Goal: Task Accomplishment & Management: Use online tool/utility

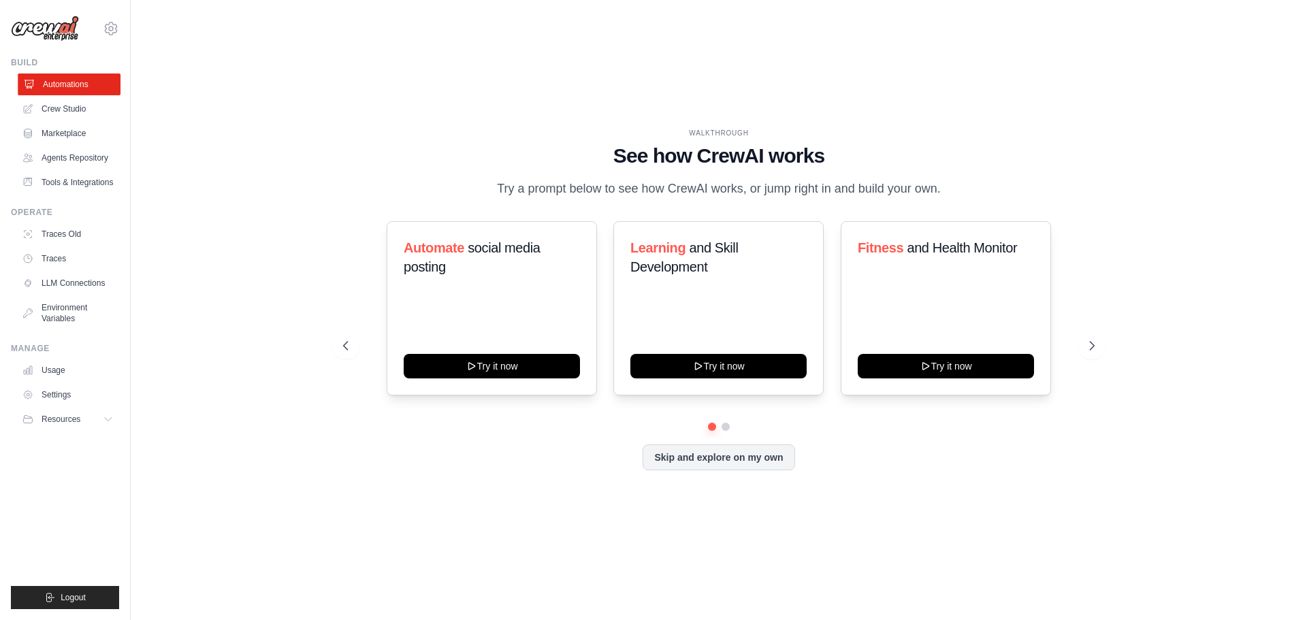
click at [81, 82] on link "Automations" at bounding box center [69, 85] width 103 height 22
click at [85, 104] on link "Crew Studio" at bounding box center [69, 109] width 103 height 22
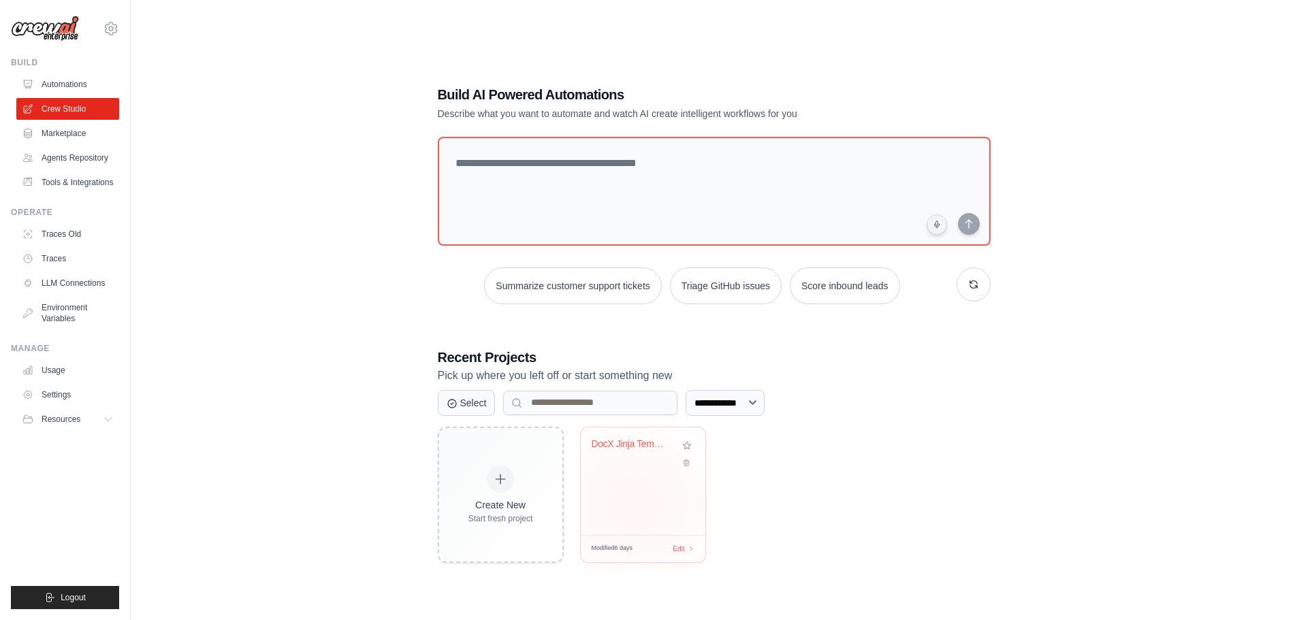
click at [635, 503] on div "DocX Jinja Template Generator" at bounding box center [643, 482] width 125 height 108
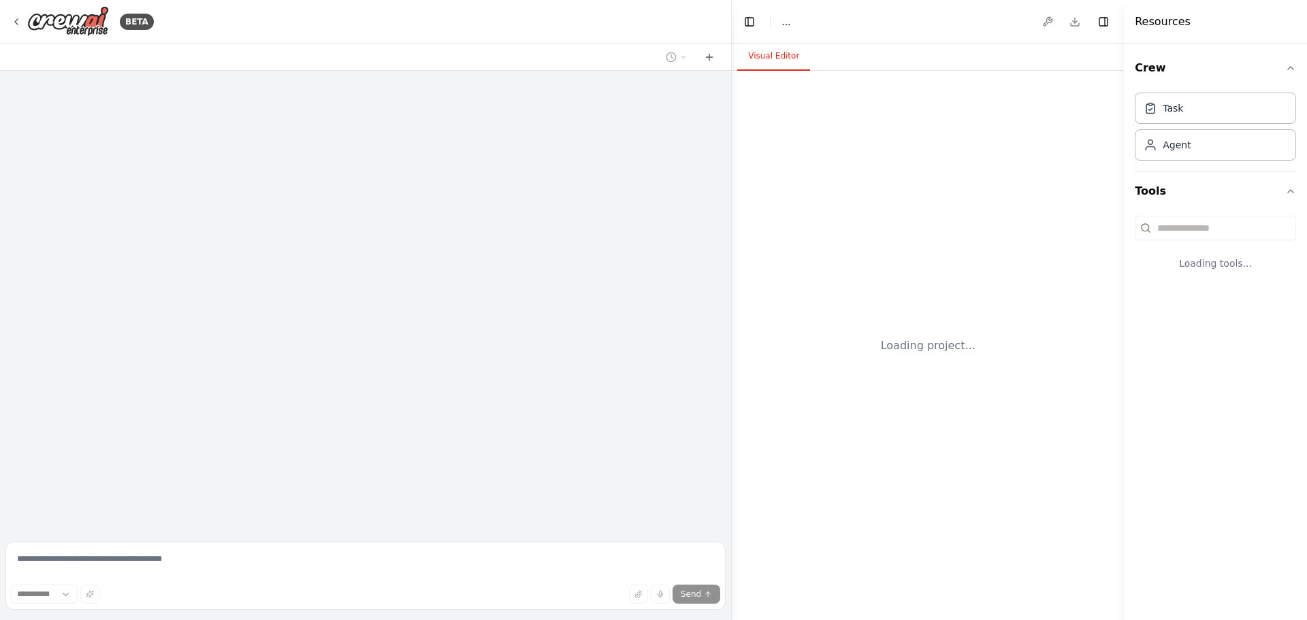
select select "****"
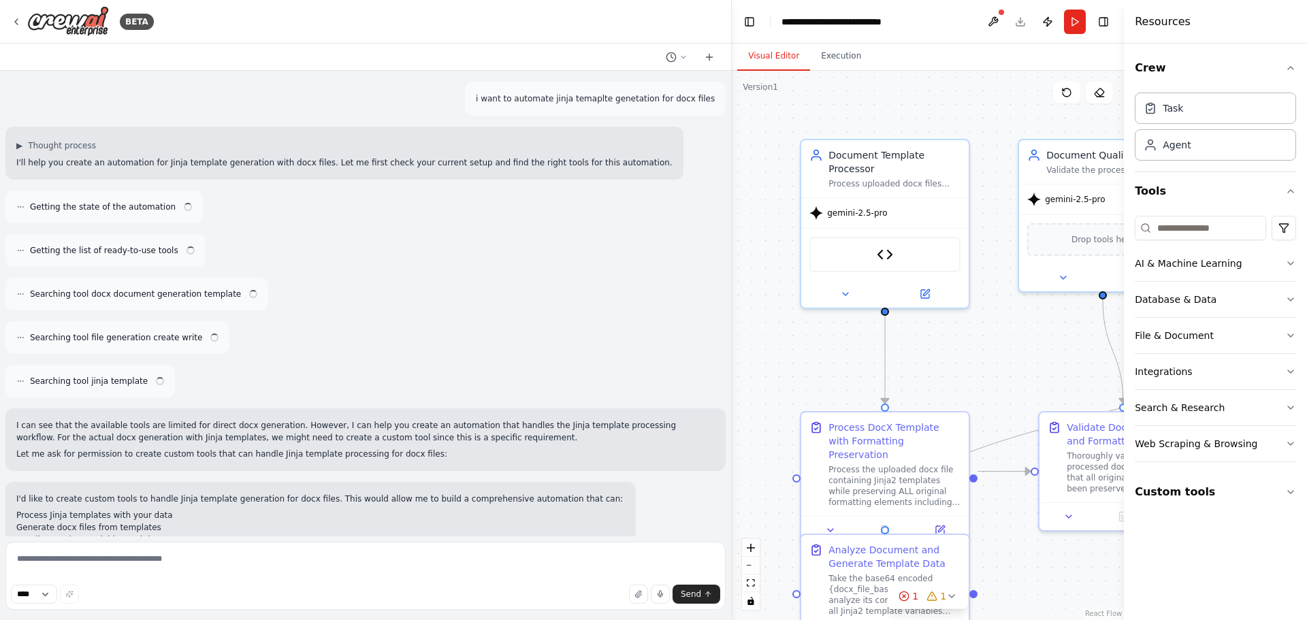
scroll to position [22348, 0]
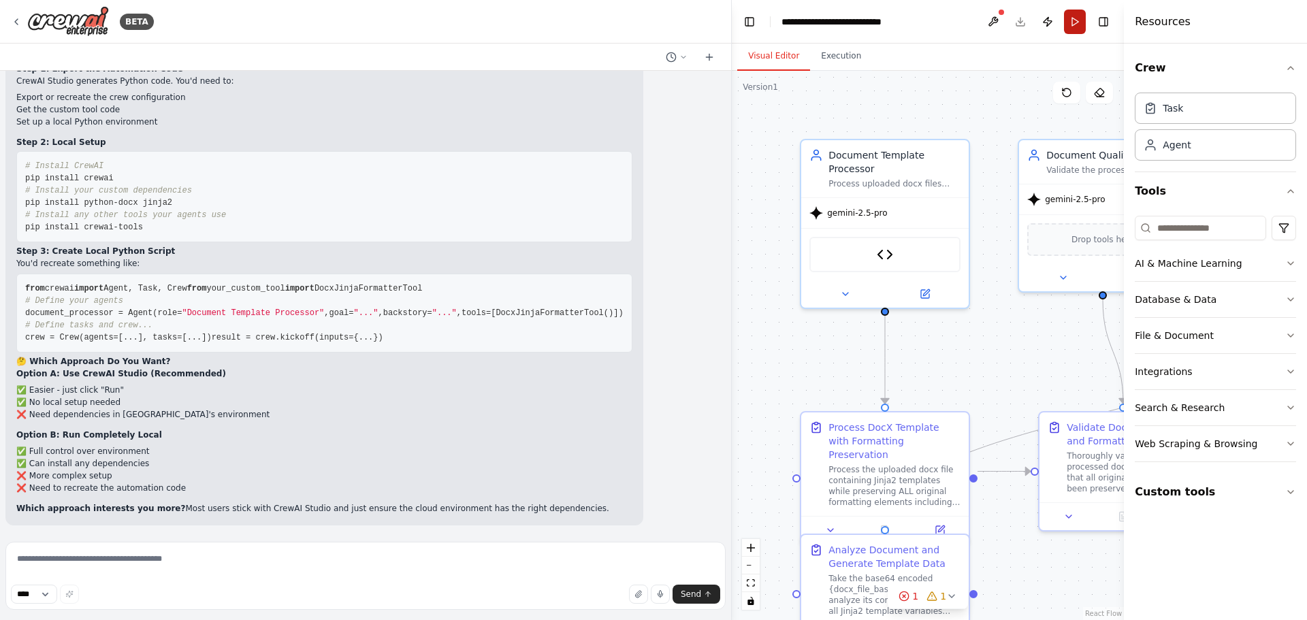
click at [1073, 25] on button "Run" at bounding box center [1075, 22] width 22 height 25
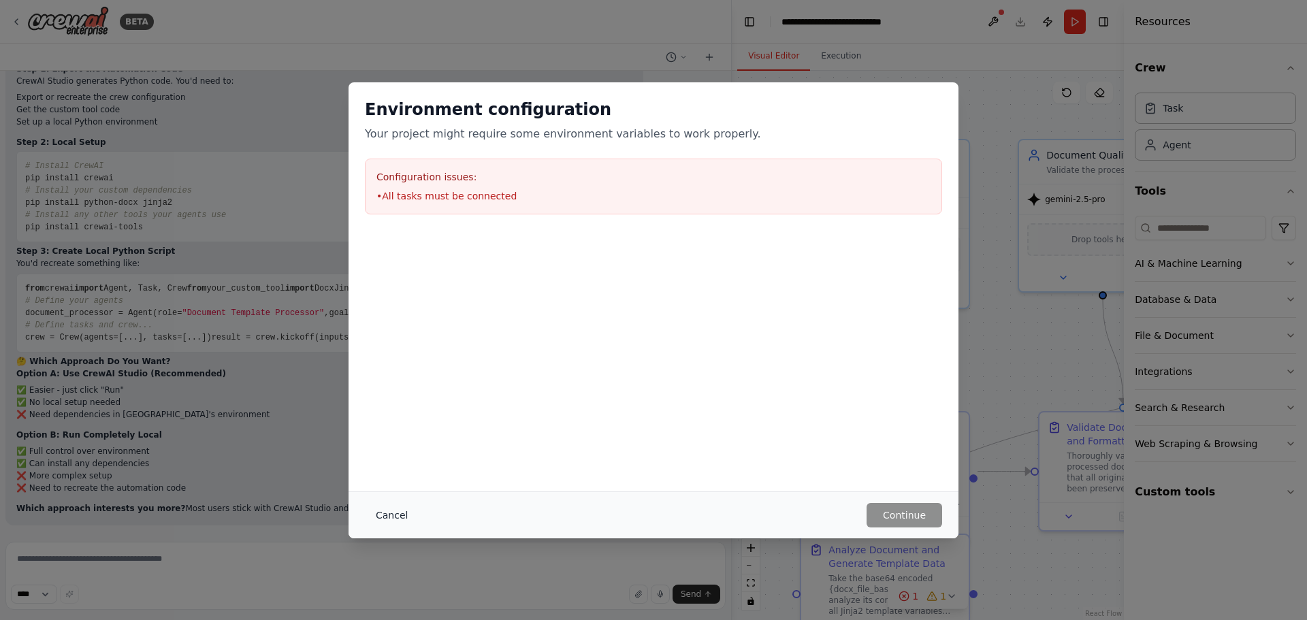
click at [383, 515] on button "Cancel" at bounding box center [392, 515] width 54 height 25
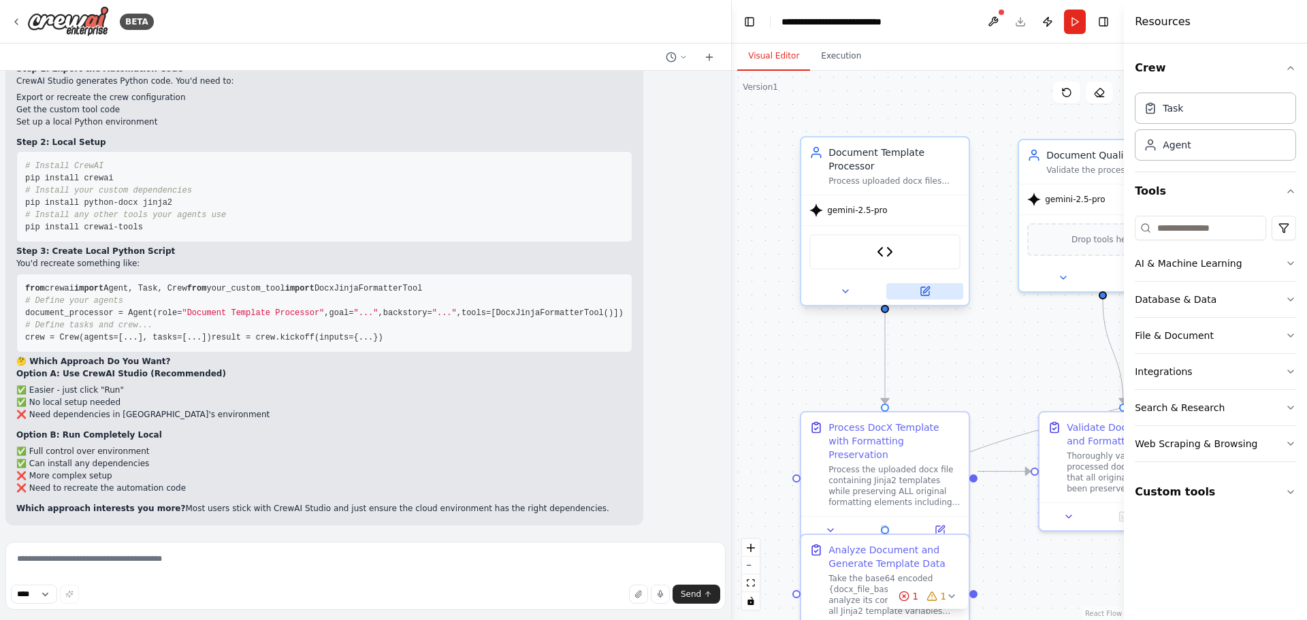
click at [927, 287] on icon at bounding box center [925, 291] width 8 height 8
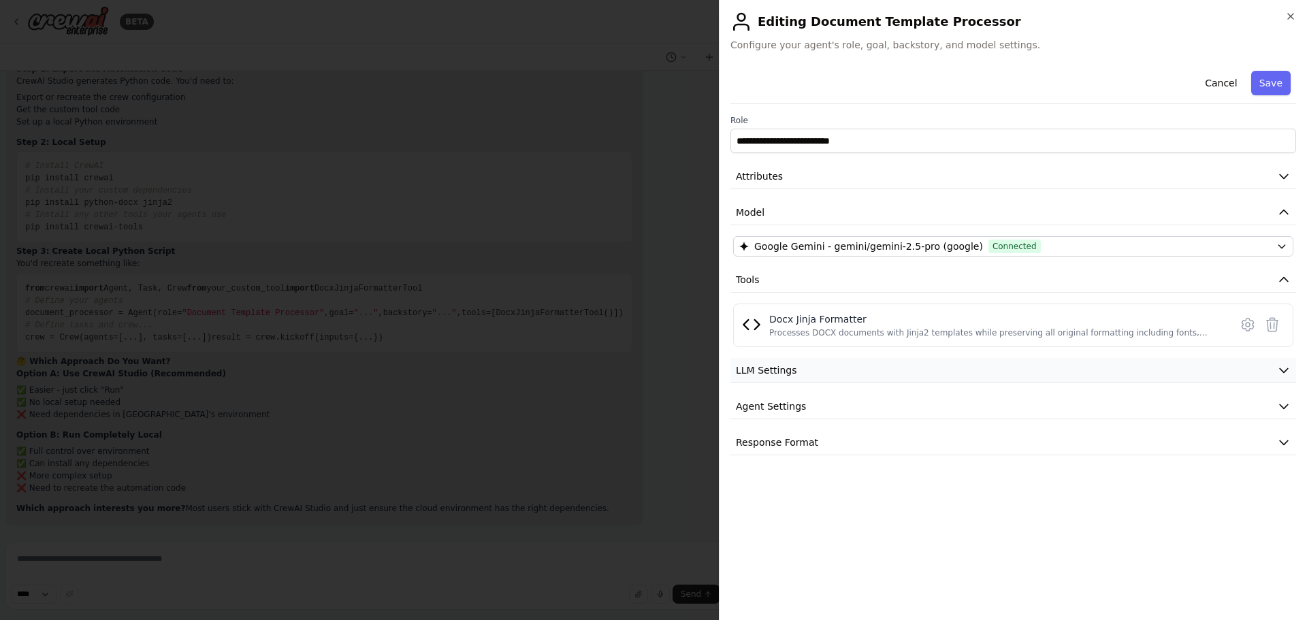
click at [958, 372] on button "LLM Settings" at bounding box center [1014, 370] width 566 height 25
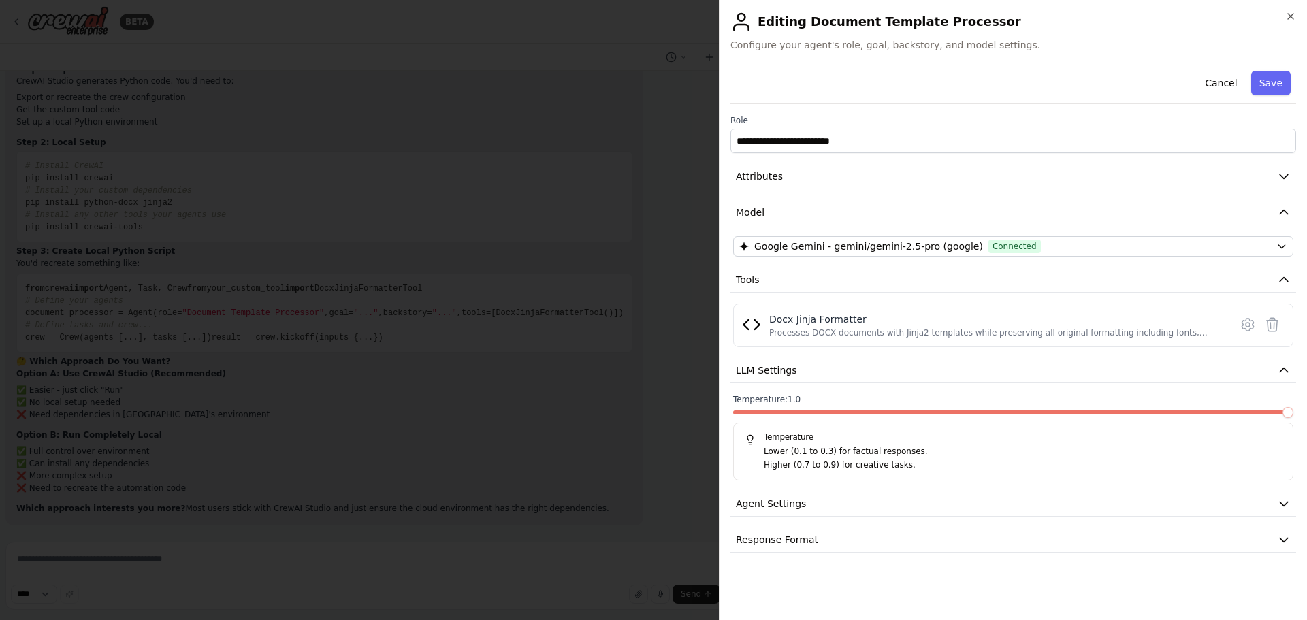
click at [1294, 407] on span at bounding box center [1288, 412] width 11 height 11
click at [1277, 509] on icon "button" at bounding box center [1284, 504] width 14 height 14
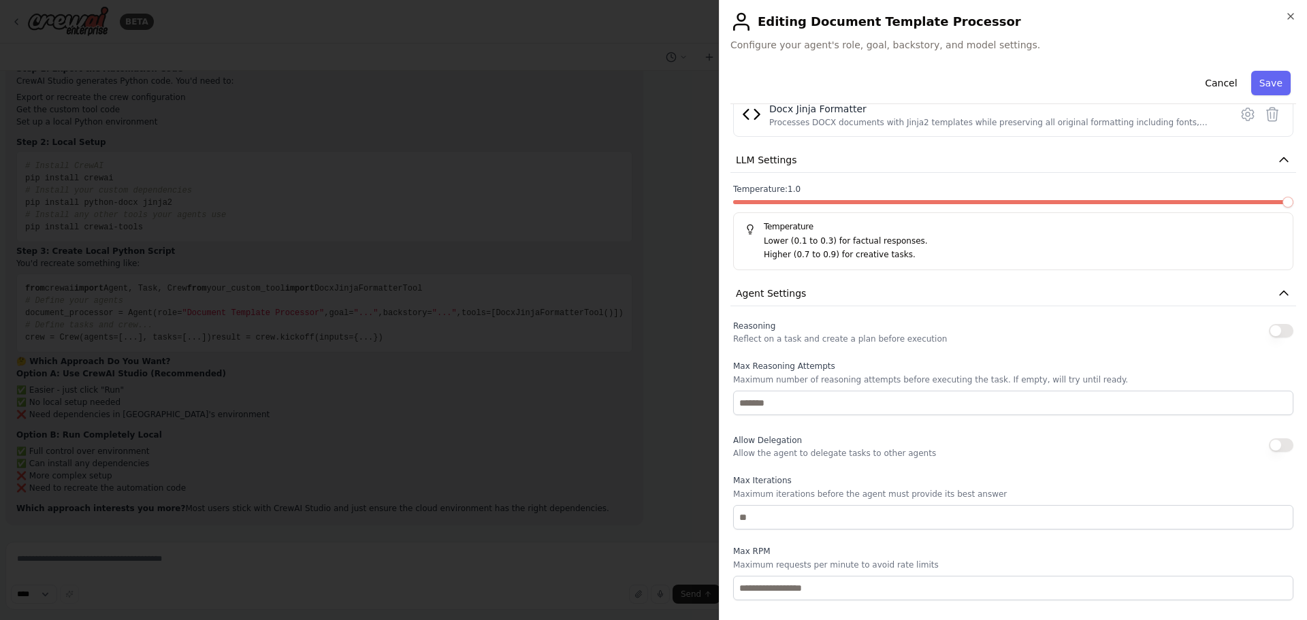
scroll to position [272, 0]
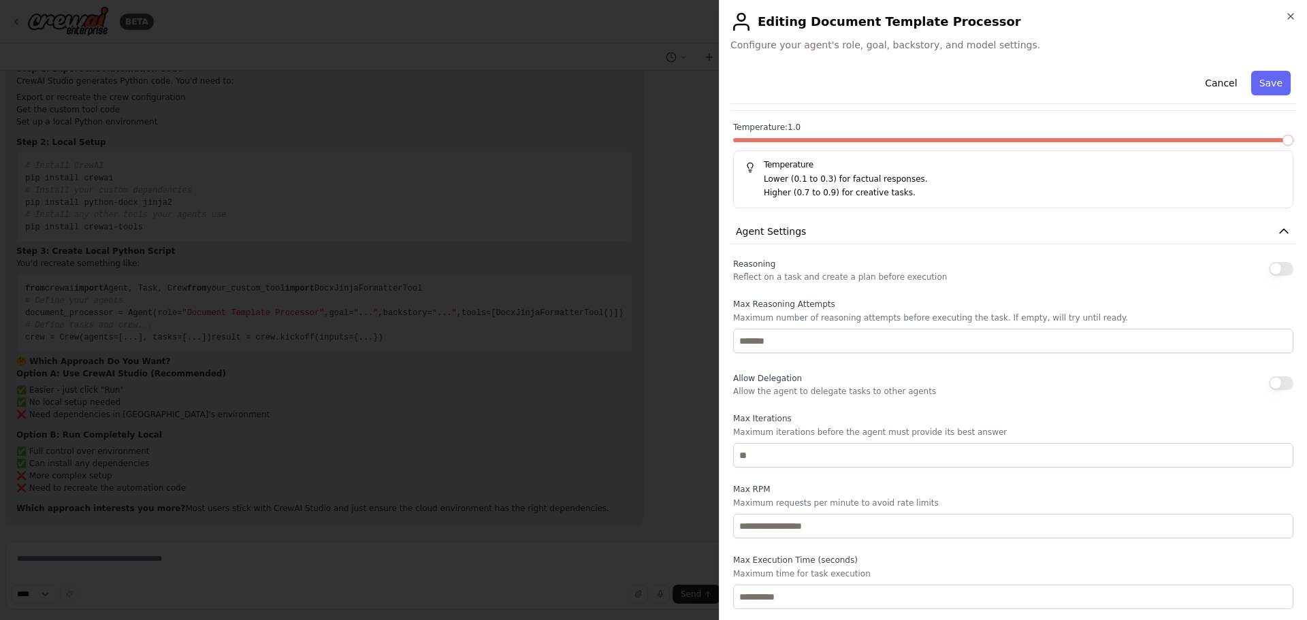
click at [1271, 270] on button "button" at bounding box center [1281, 269] width 25 height 14
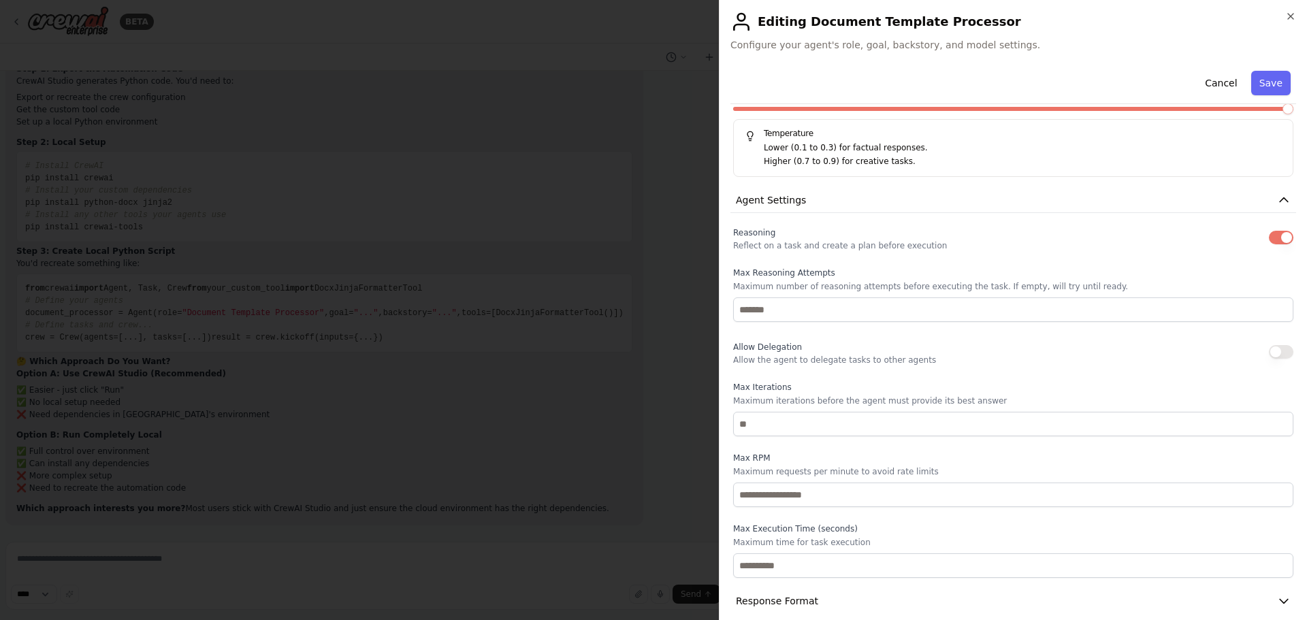
scroll to position [319, 0]
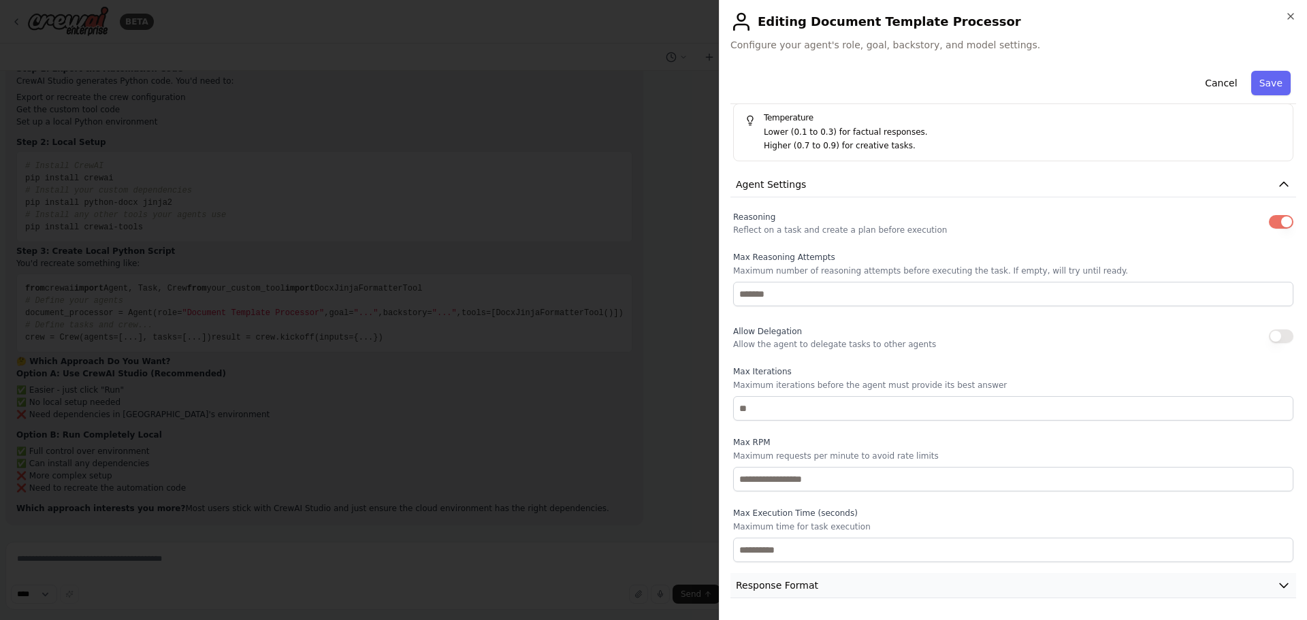
click at [1226, 593] on button "Response Format" at bounding box center [1014, 585] width 566 height 25
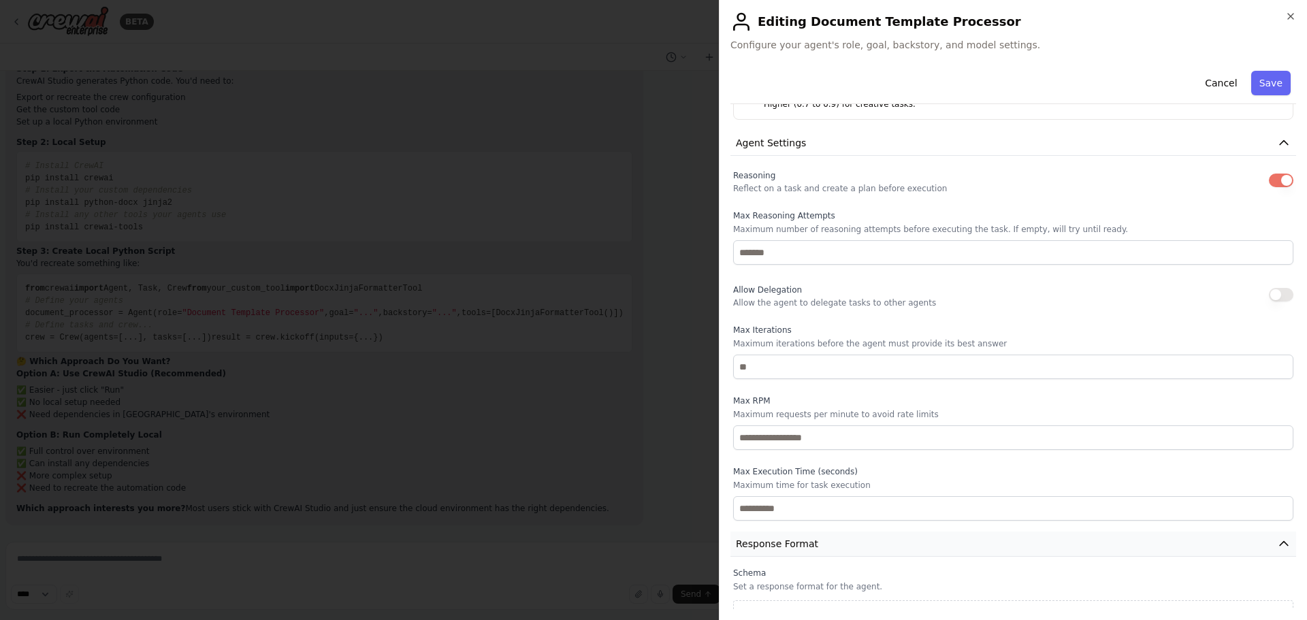
scroll to position [383, 0]
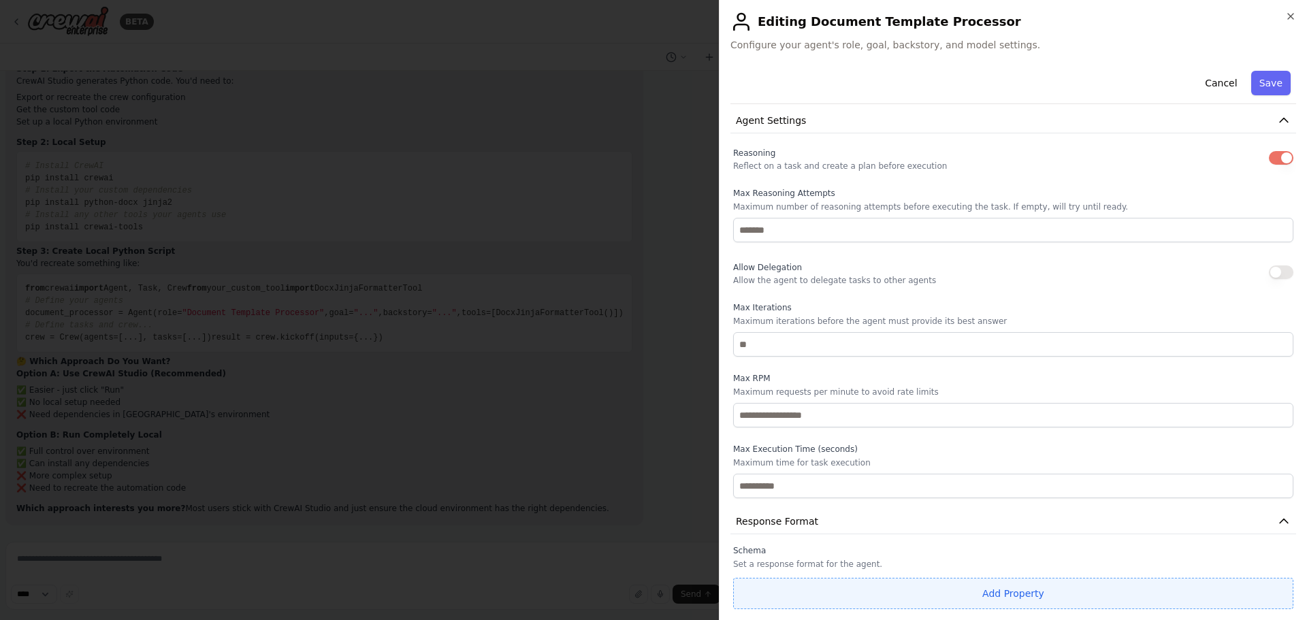
click at [1054, 599] on button "Add Property" at bounding box center [1013, 593] width 560 height 31
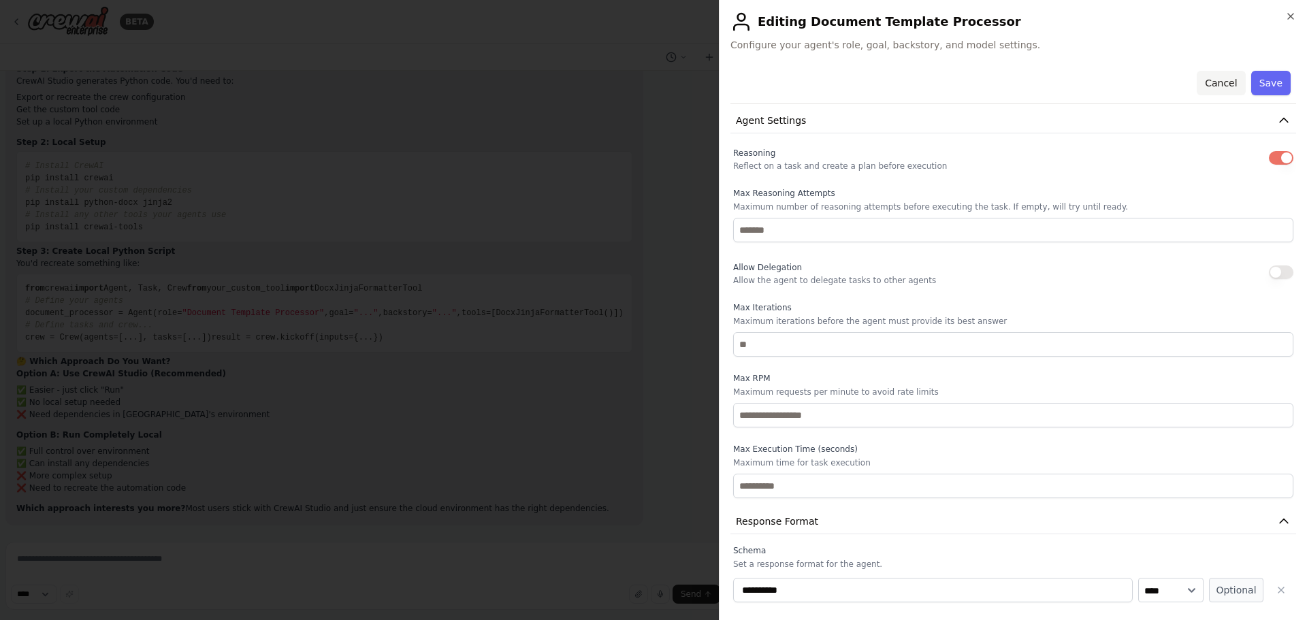
click at [1220, 86] on button "Cancel" at bounding box center [1221, 83] width 48 height 25
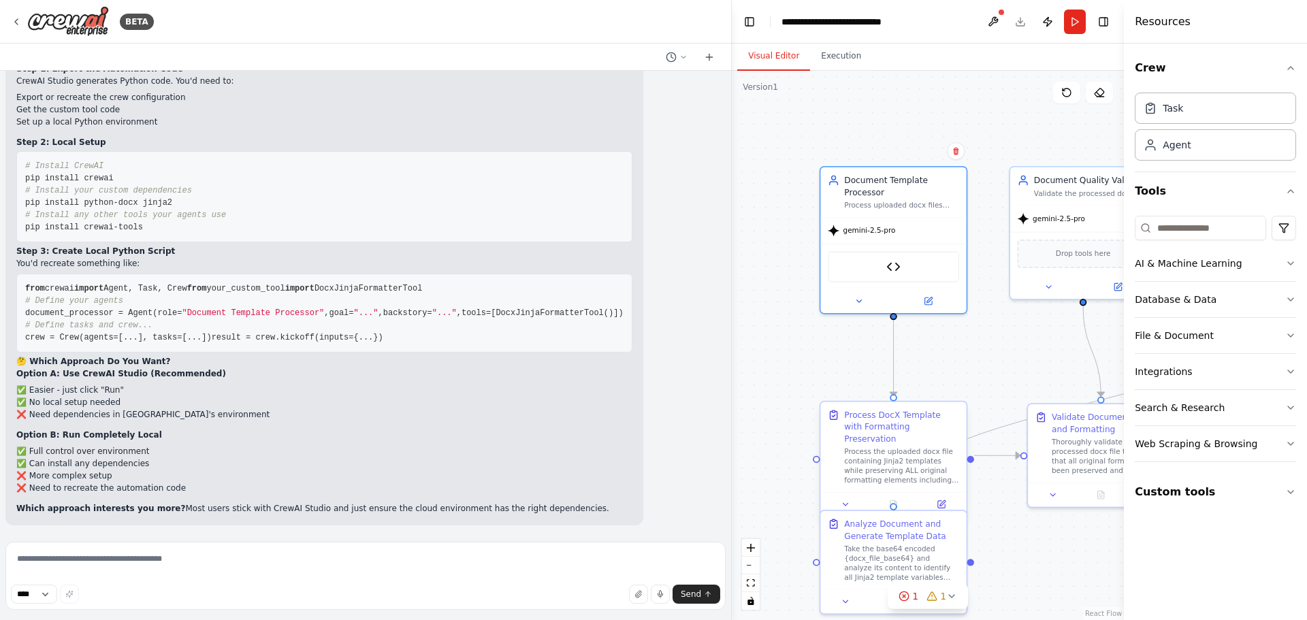
click at [947, 502] on div at bounding box center [894, 504] width 146 height 25
click at [945, 503] on div at bounding box center [894, 504] width 146 height 25
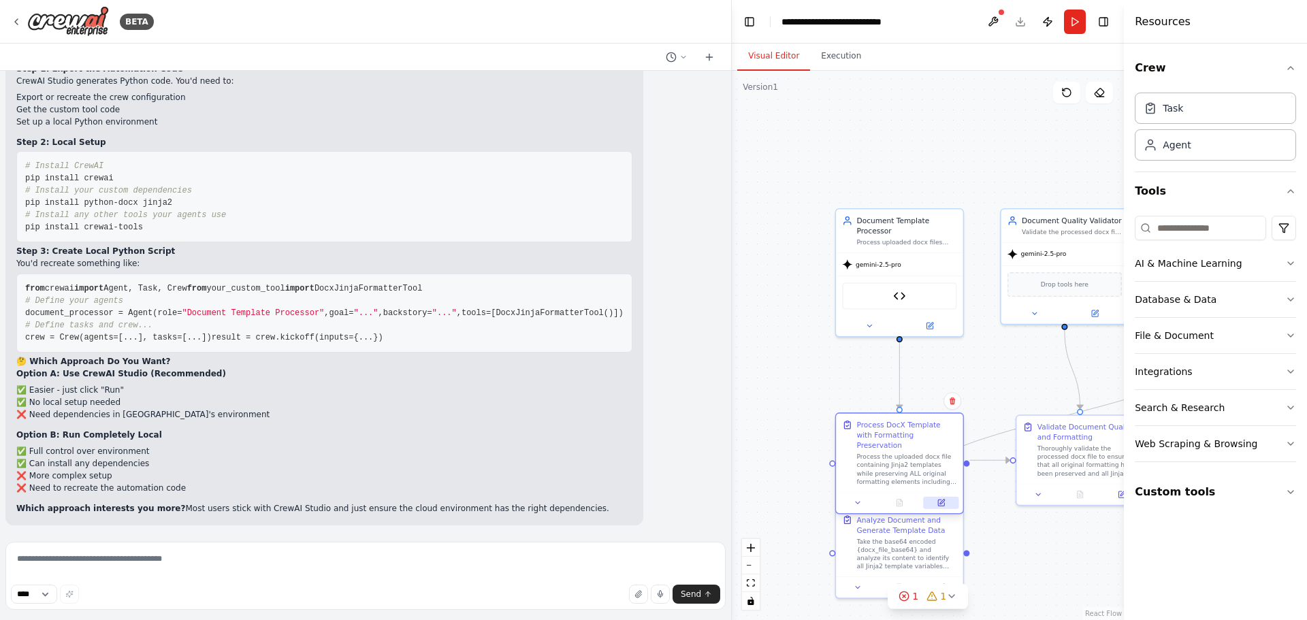
click at [942, 500] on icon at bounding box center [942, 502] width 5 height 5
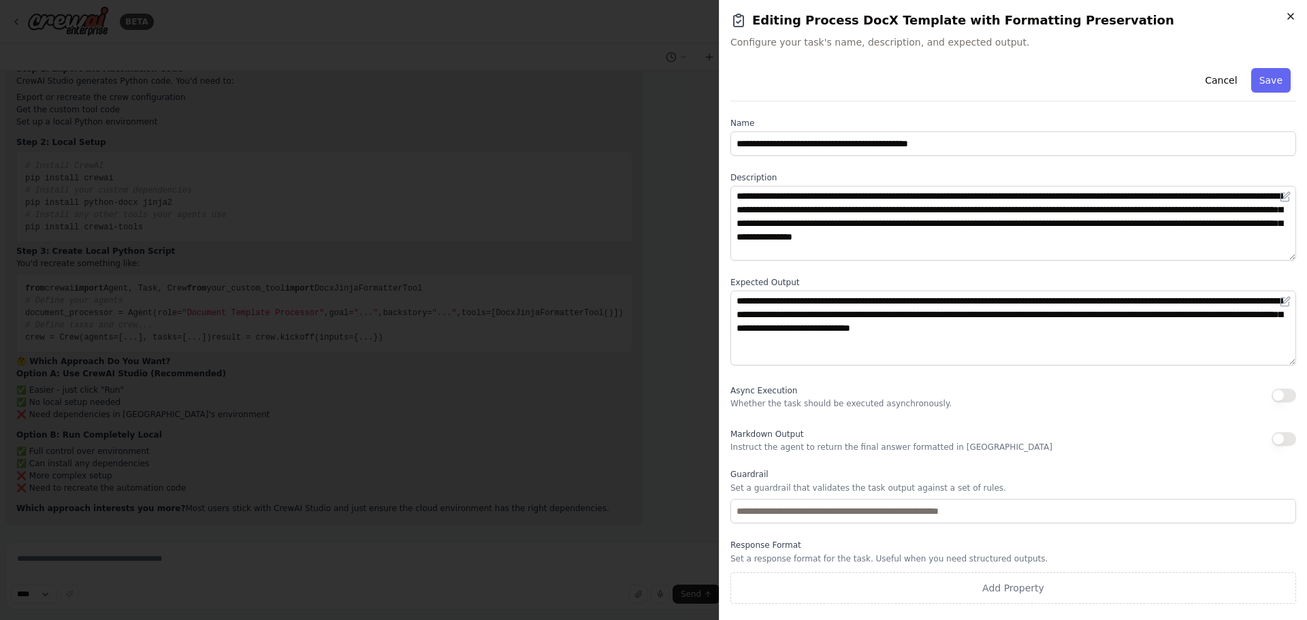
click at [1286, 21] on icon "button" at bounding box center [1291, 16] width 11 height 11
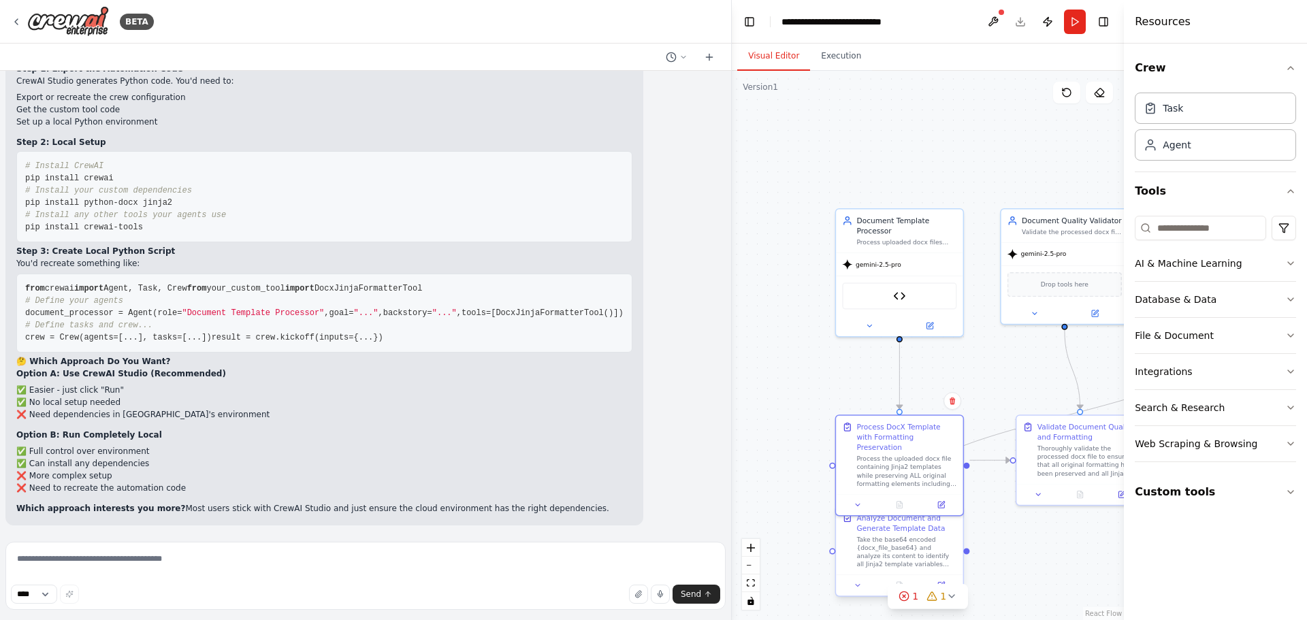
click at [906, 558] on div "Take the base64 encoded {docx_file_base64} and analyze its content to identify …" at bounding box center [907, 551] width 100 height 33
click at [1294, 67] on icon "button" at bounding box center [1291, 68] width 11 height 11
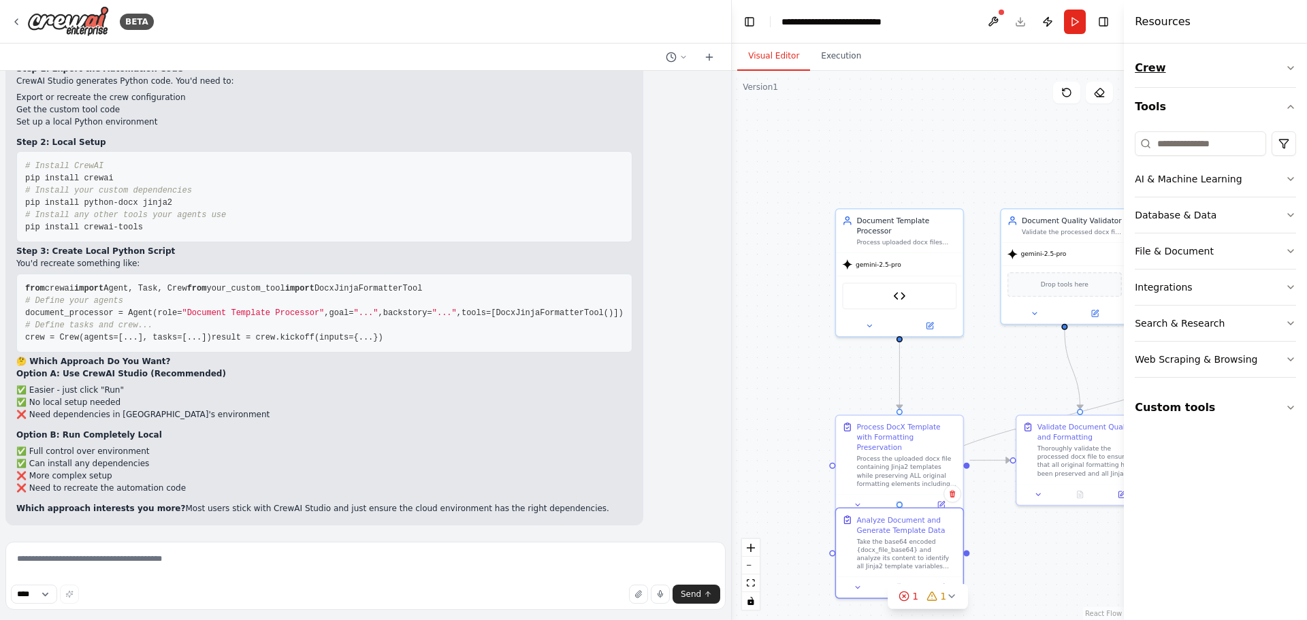
click at [1294, 69] on icon "button" at bounding box center [1291, 68] width 11 height 11
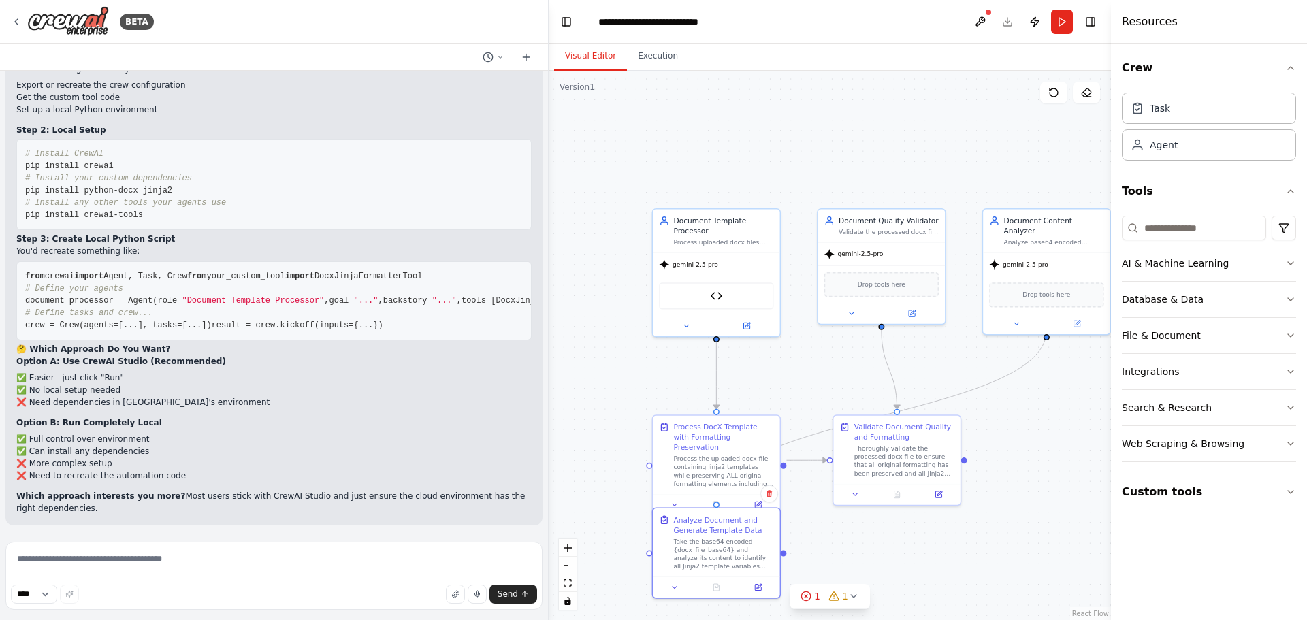
drag, startPoint x: 730, startPoint y: 220, endPoint x: 505, endPoint y: 247, distance: 227.0
click at [505, 247] on div "BETA i want to automate jinja temaplte genetation for docx files ▶ Thought proc…" at bounding box center [653, 310] width 1307 height 620
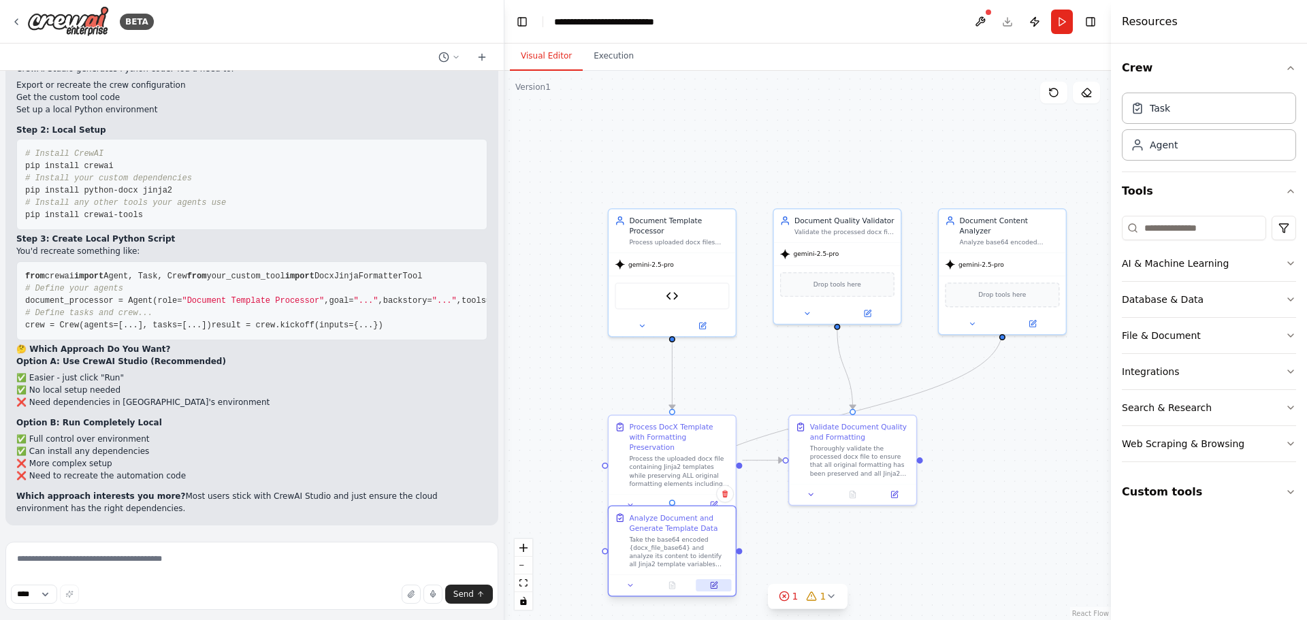
click at [713, 588] on icon at bounding box center [714, 585] width 6 height 6
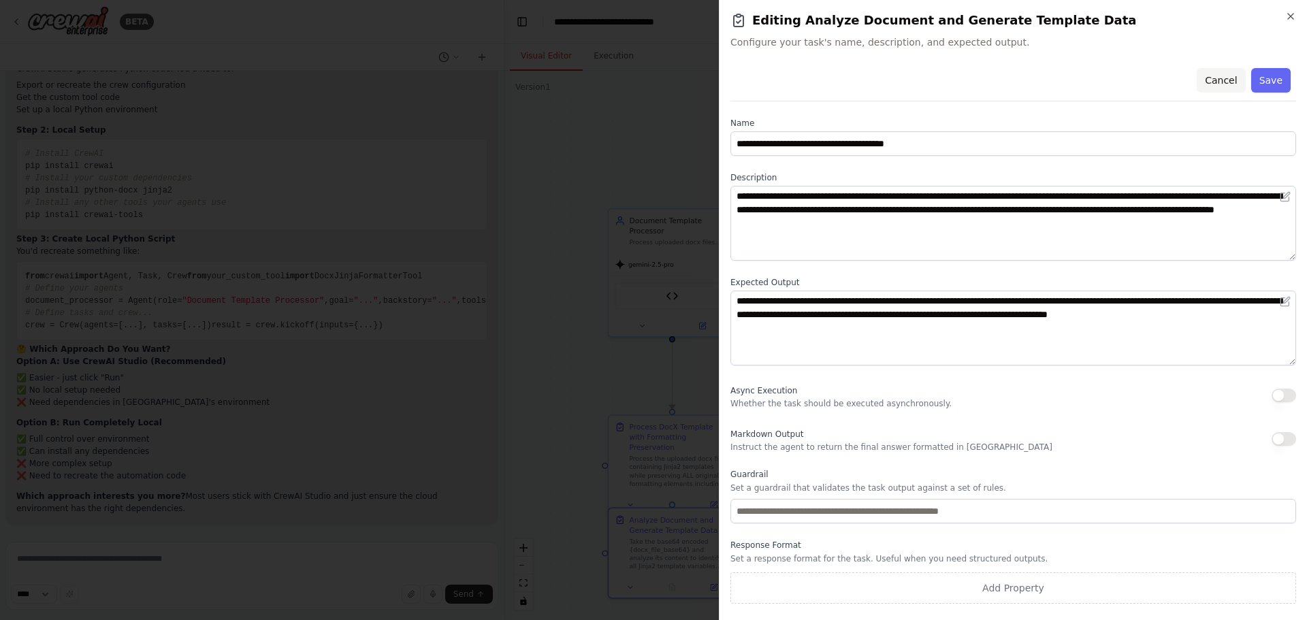
click at [1218, 78] on button "Cancel" at bounding box center [1221, 80] width 48 height 25
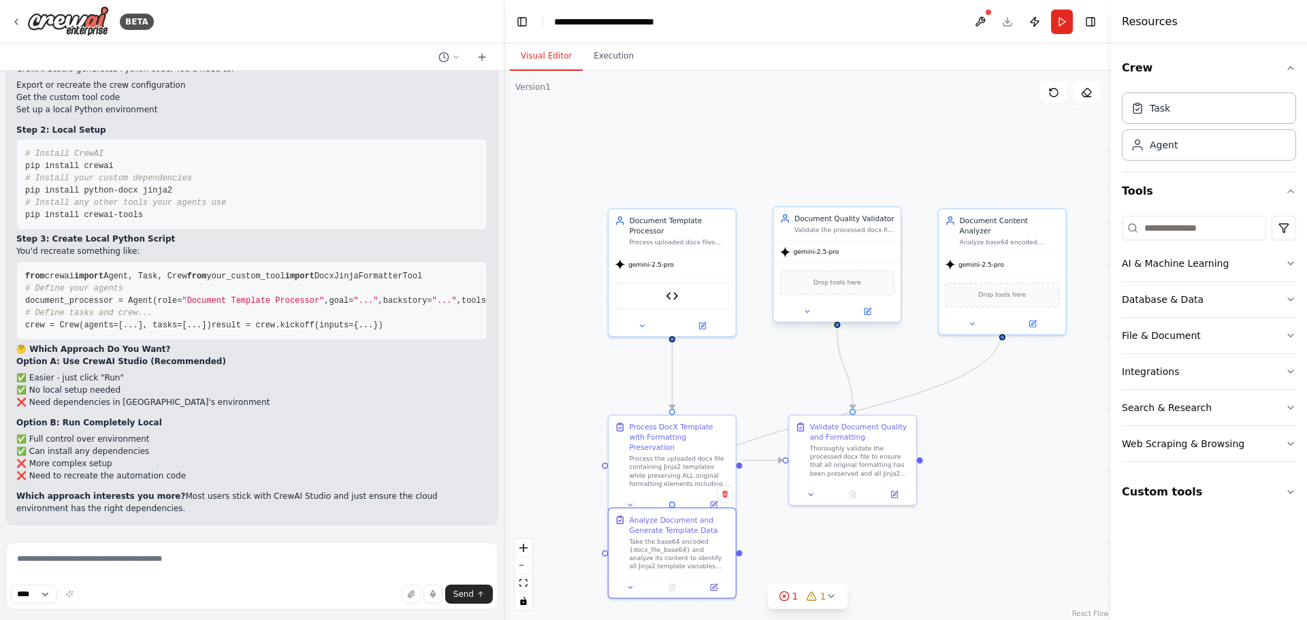
click at [871, 319] on div at bounding box center [837, 311] width 127 height 20
click at [867, 313] on icon at bounding box center [868, 310] width 5 height 5
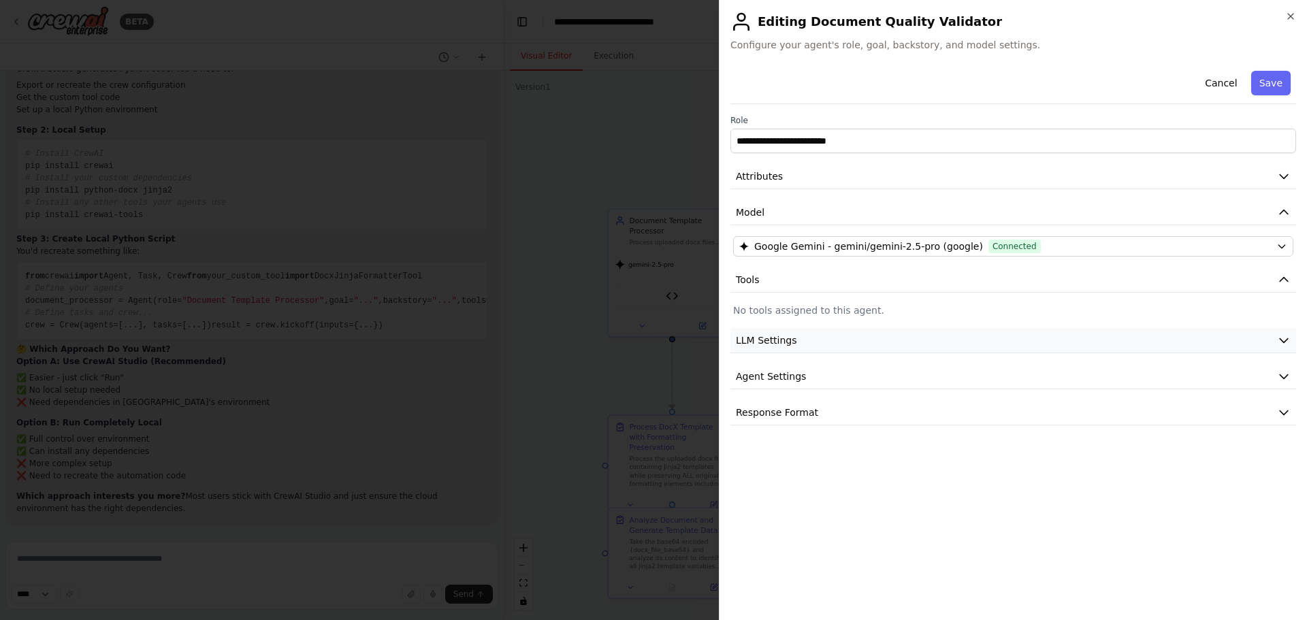
click at [875, 338] on button "LLM Settings" at bounding box center [1014, 340] width 566 height 25
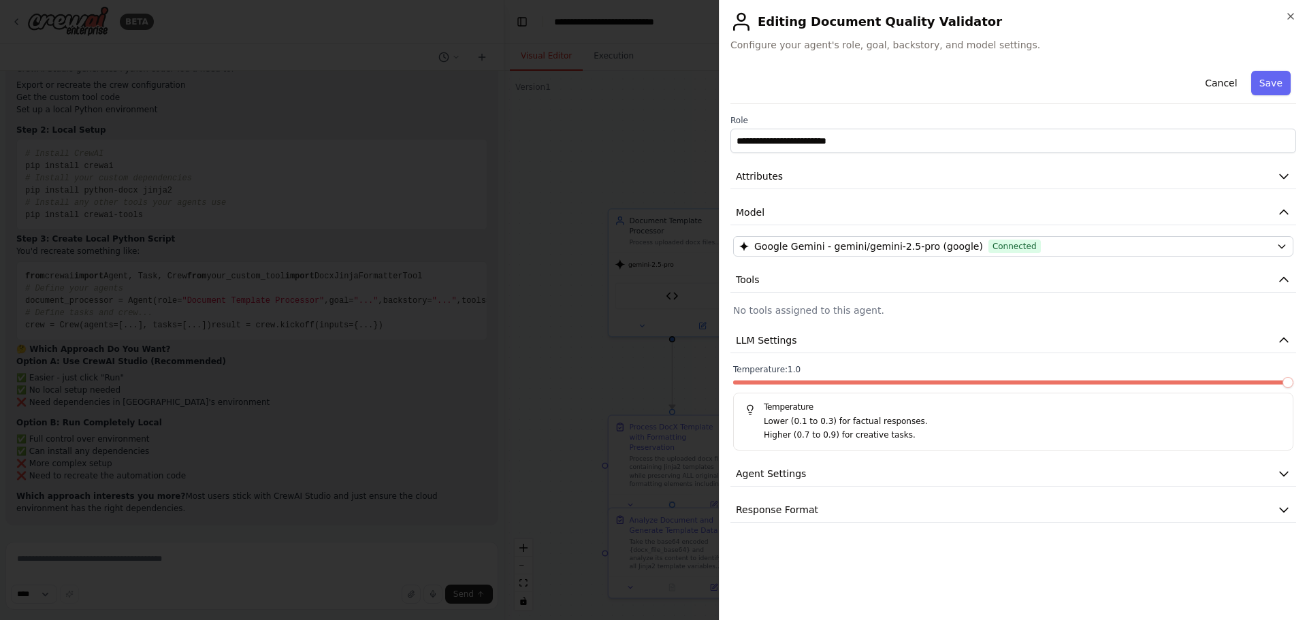
click at [1294, 382] on span at bounding box center [1288, 382] width 11 height 11
click at [1280, 473] on icon "button" at bounding box center [1284, 474] width 14 height 14
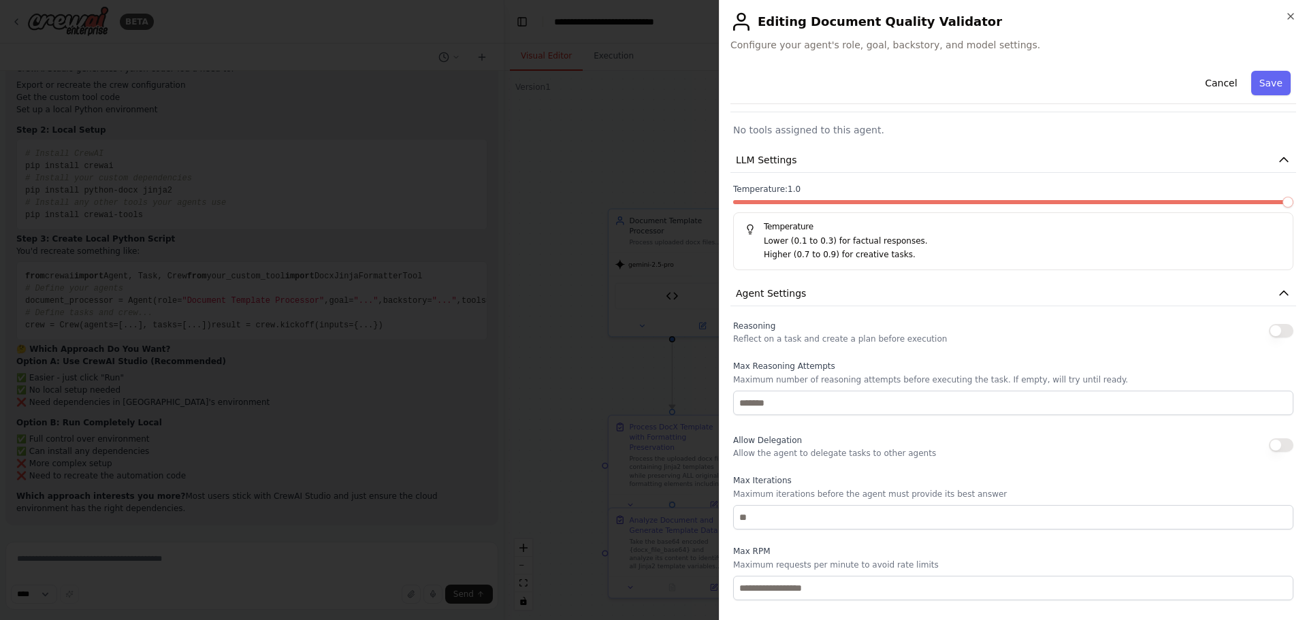
scroll to position [204, 0]
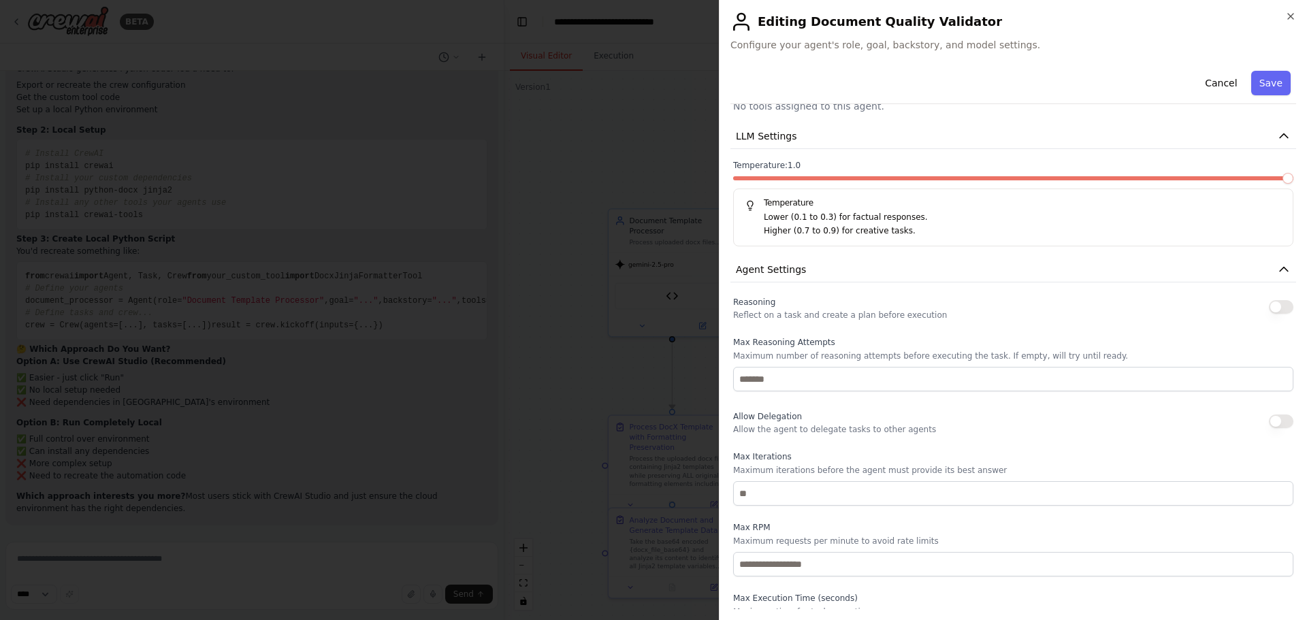
click at [1272, 309] on button "button" at bounding box center [1281, 307] width 25 height 14
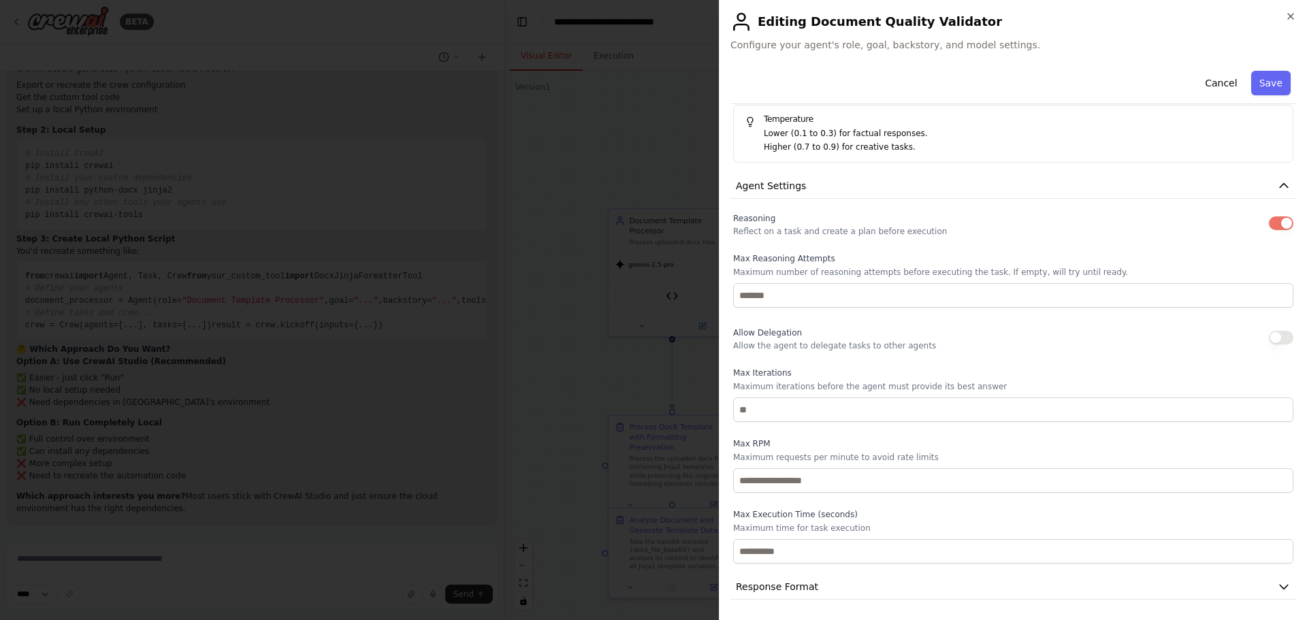
scroll to position [289, 0]
click at [1260, 82] on button "Save" at bounding box center [1271, 83] width 39 height 25
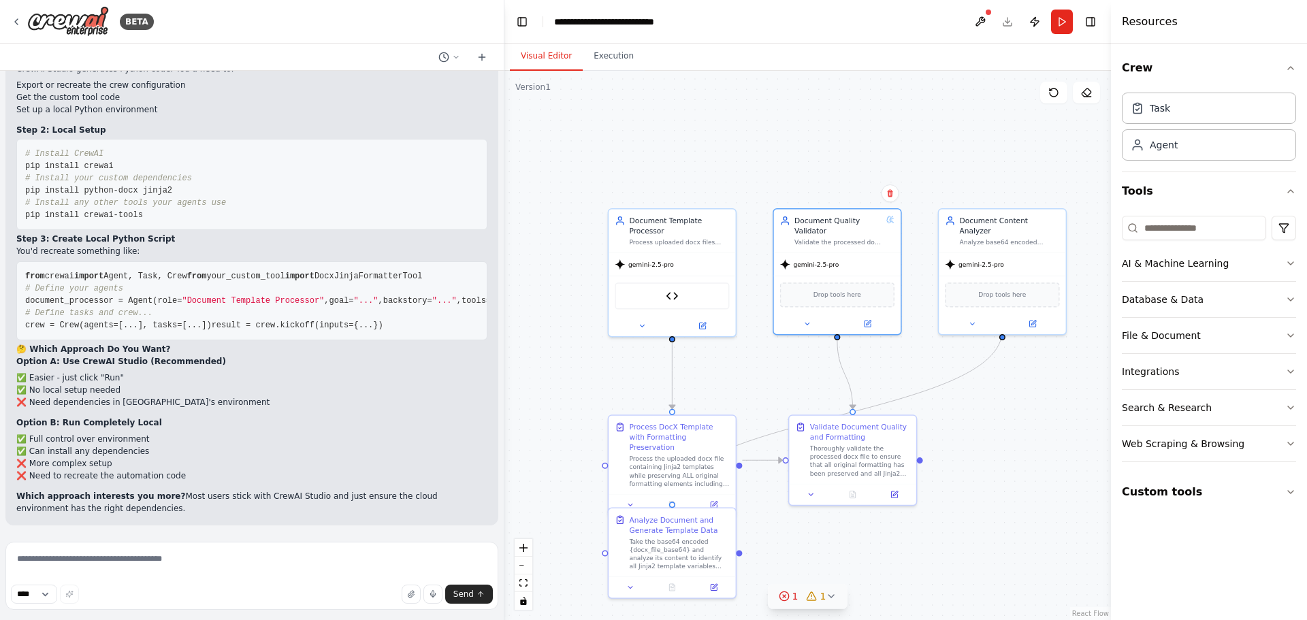
click at [822, 599] on span "1" at bounding box center [824, 597] width 6 height 14
click at [878, 552] on button at bounding box center [889, 544] width 23 height 16
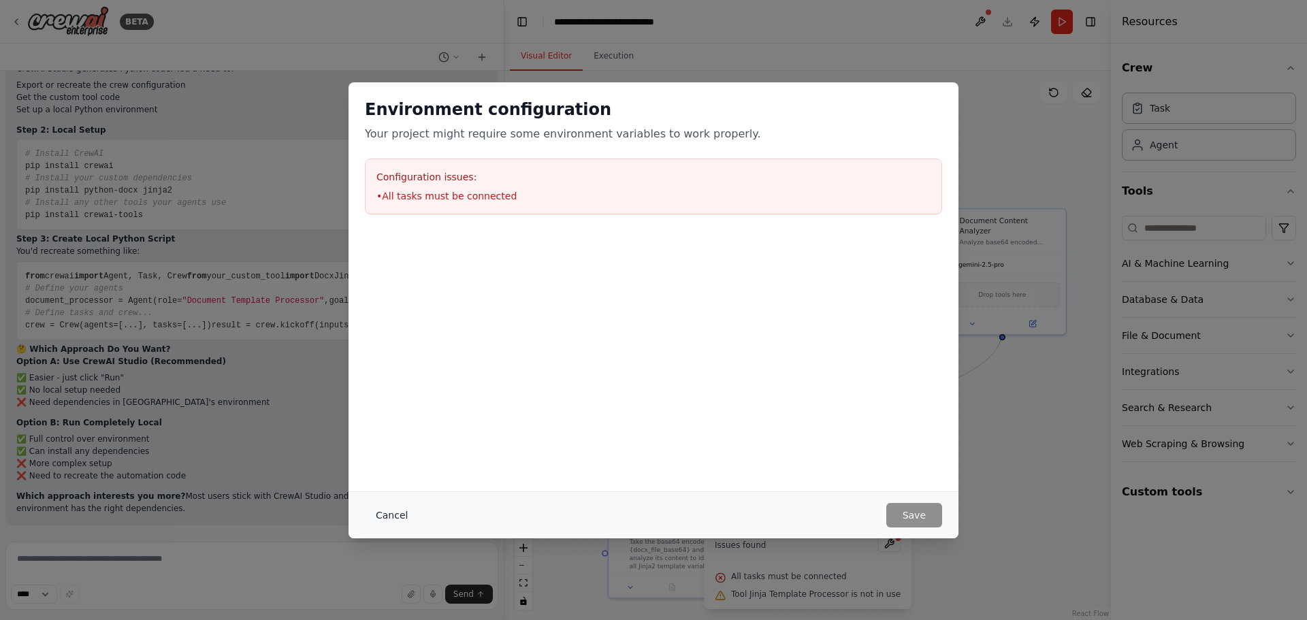
click at [380, 515] on button "Cancel" at bounding box center [392, 515] width 54 height 25
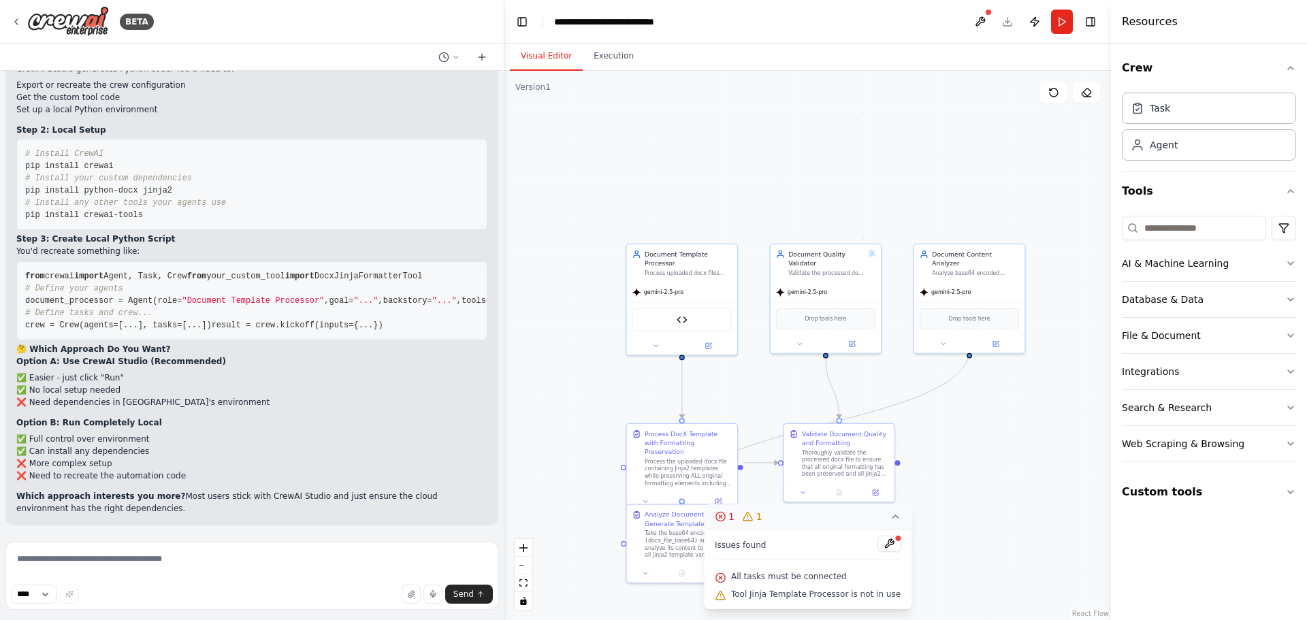
click at [726, 515] on icon at bounding box center [720, 516] width 11 height 11
click at [1003, 338] on button at bounding box center [995, 342] width 51 height 11
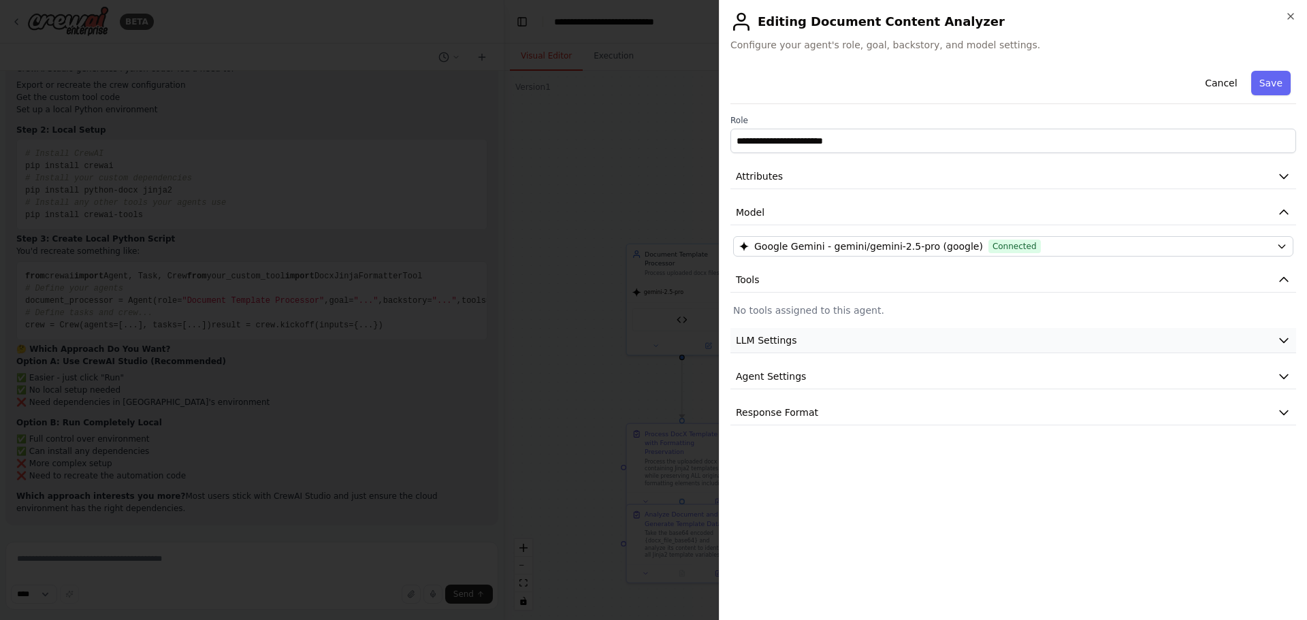
click at [991, 335] on button "LLM Settings" at bounding box center [1014, 340] width 566 height 25
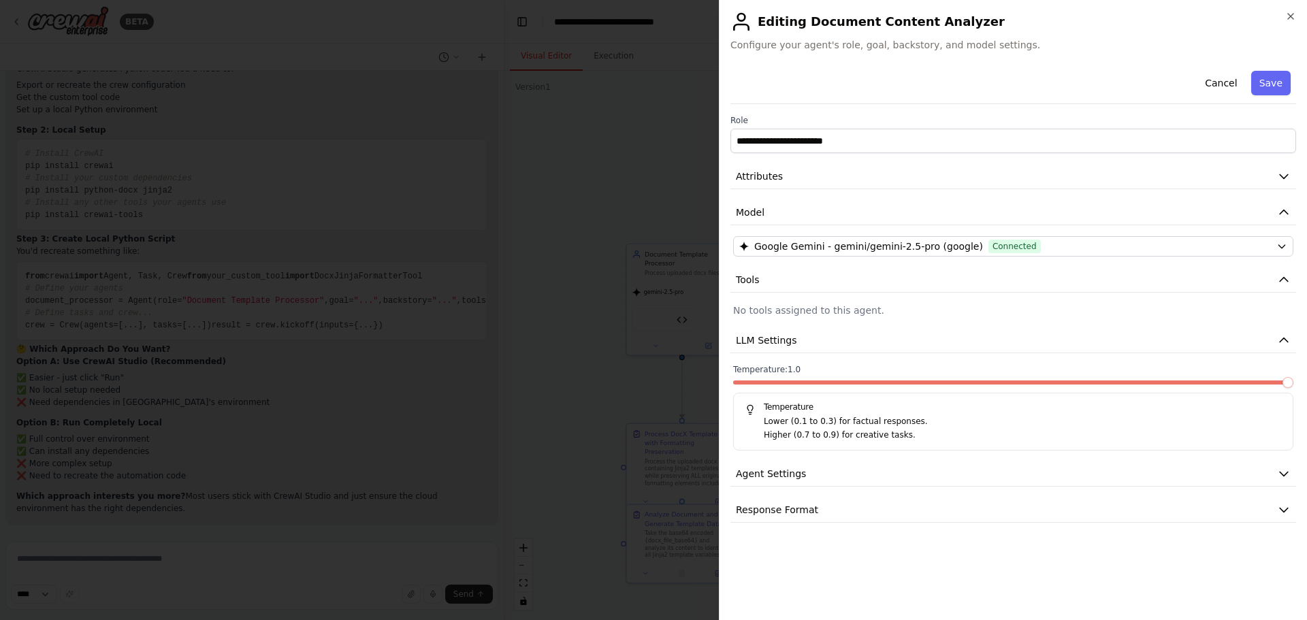
click at [1294, 381] on span at bounding box center [1288, 382] width 11 height 11
click at [1131, 483] on button "Agent Settings" at bounding box center [1014, 474] width 566 height 25
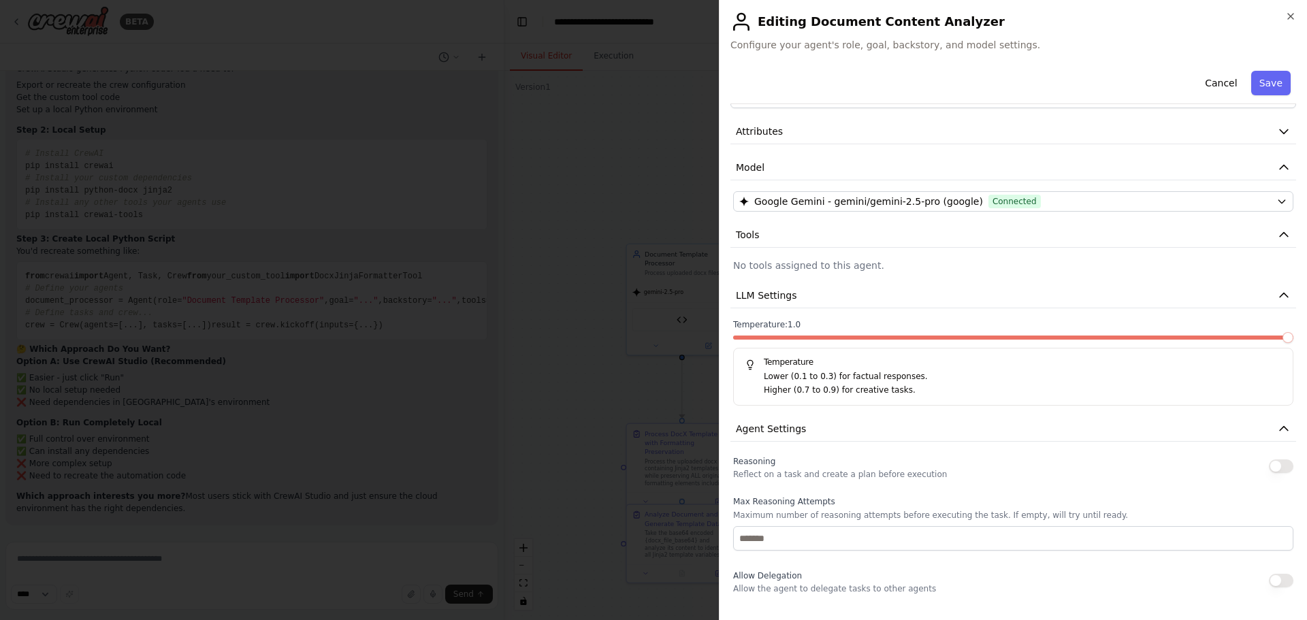
scroll to position [68, 0]
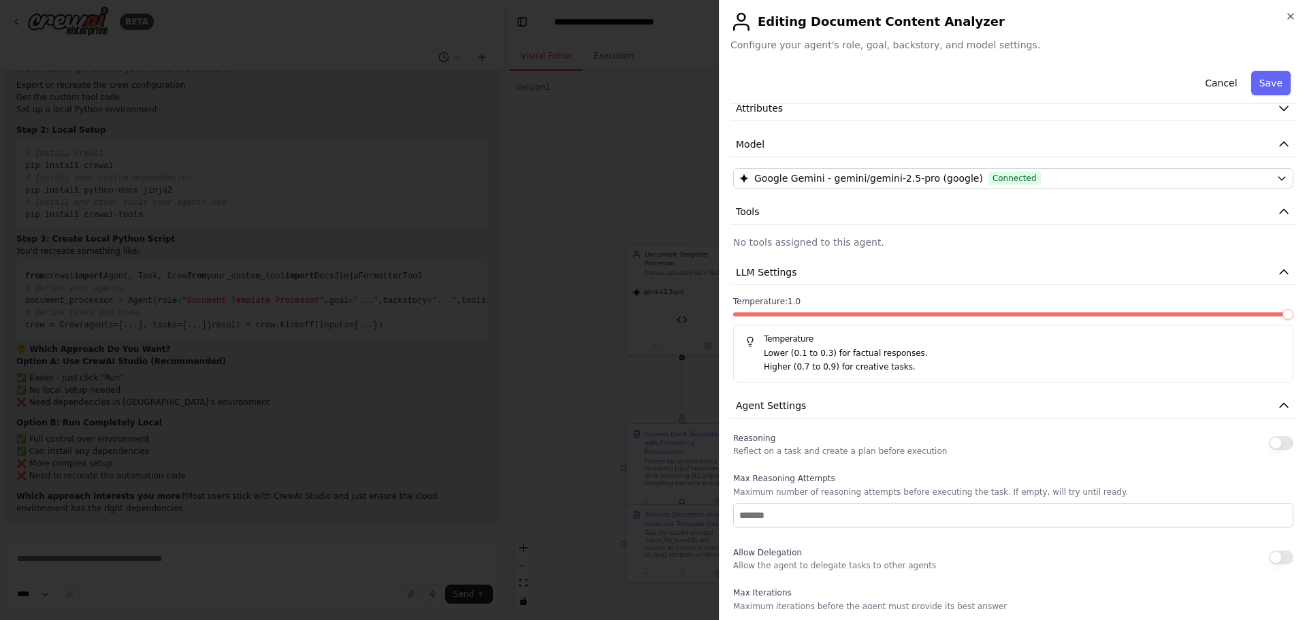
click at [1269, 444] on button "button" at bounding box center [1281, 443] width 25 height 14
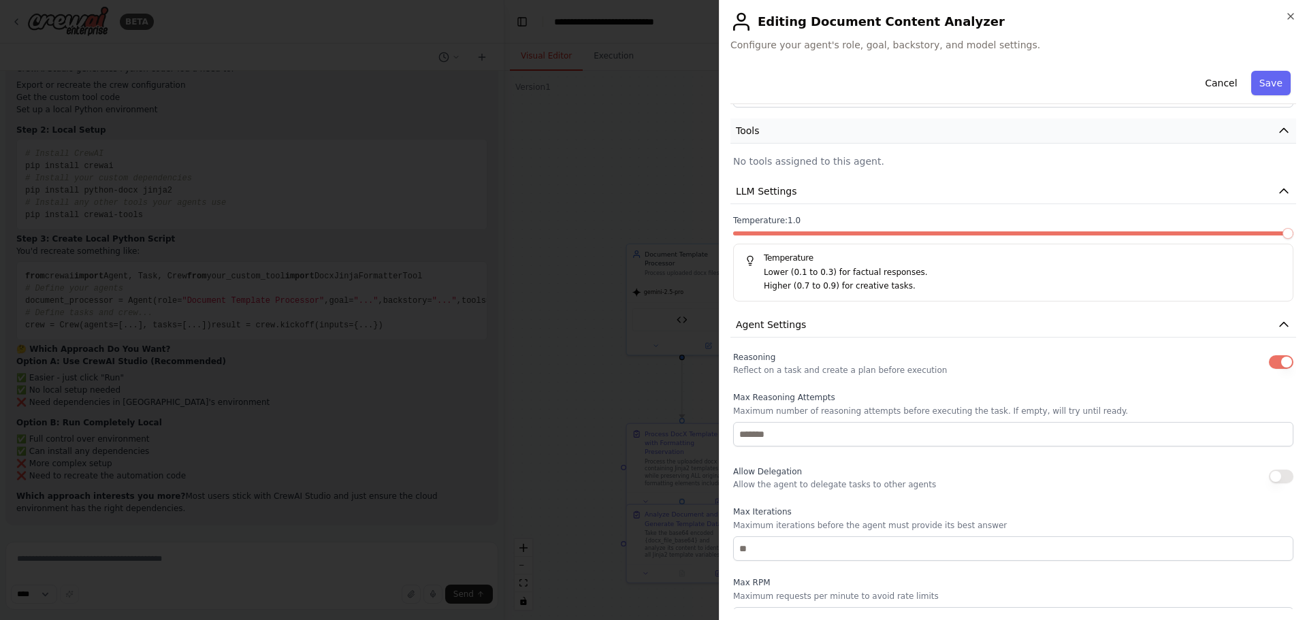
scroll to position [17, 0]
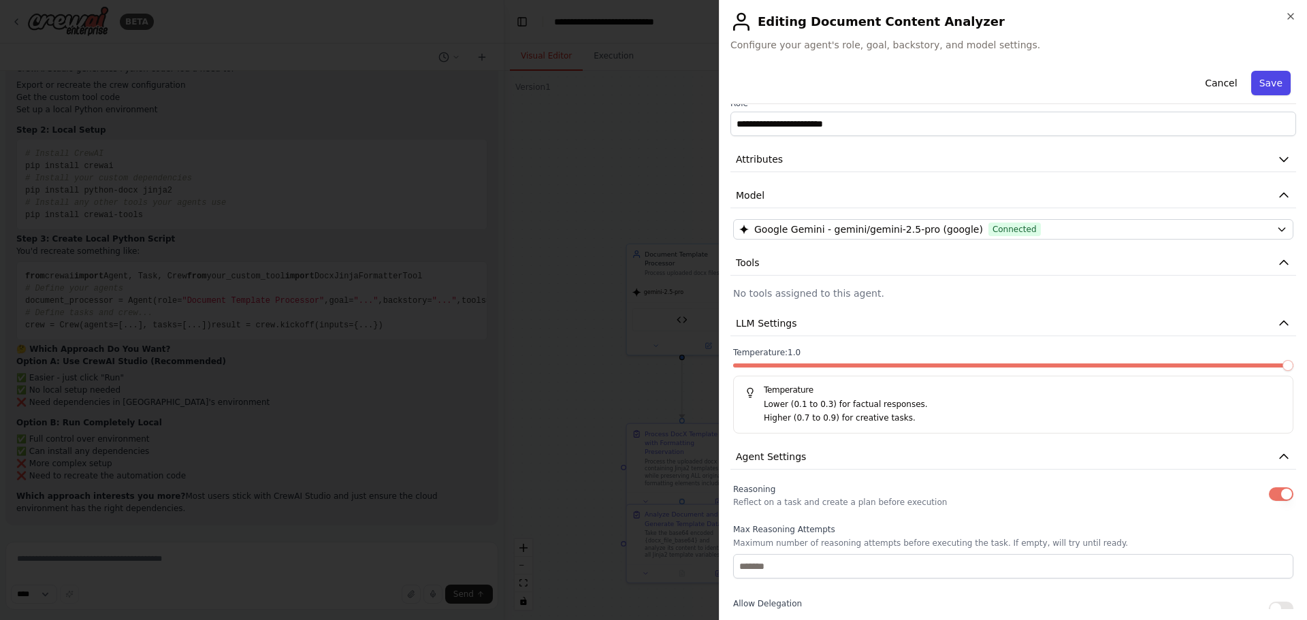
click at [1261, 88] on button "Save" at bounding box center [1271, 83] width 39 height 25
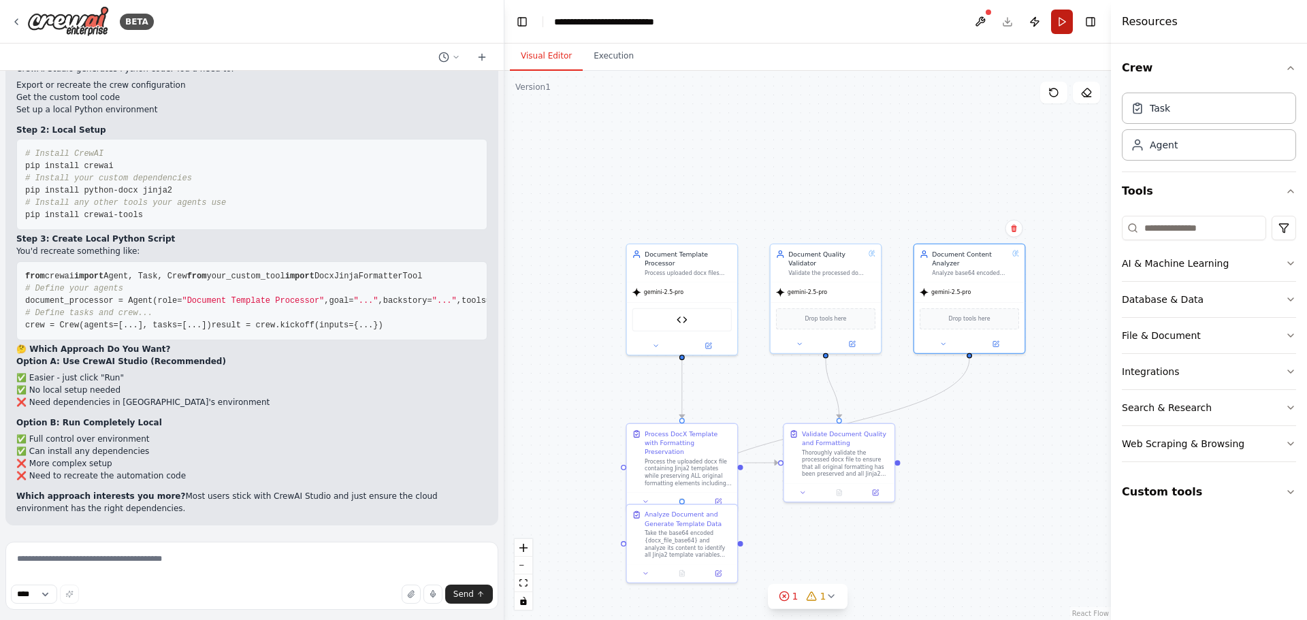
click at [1066, 23] on button "Run" at bounding box center [1062, 22] width 22 height 25
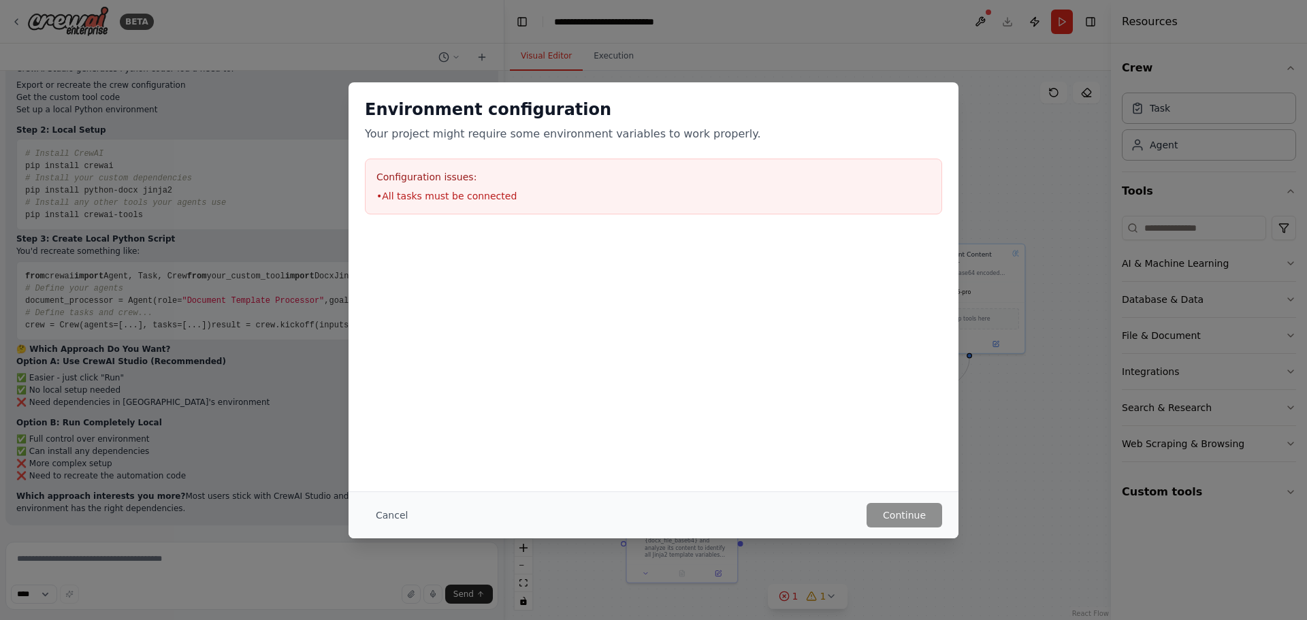
click at [113, 558] on div "Environment configuration Your project might require some environment variables…" at bounding box center [653, 310] width 1307 height 620
click at [112, 564] on div "Environment configuration Your project might require some environment variables…" at bounding box center [653, 310] width 1307 height 620
click at [383, 512] on button "Cancel" at bounding box center [392, 515] width 54 height 25
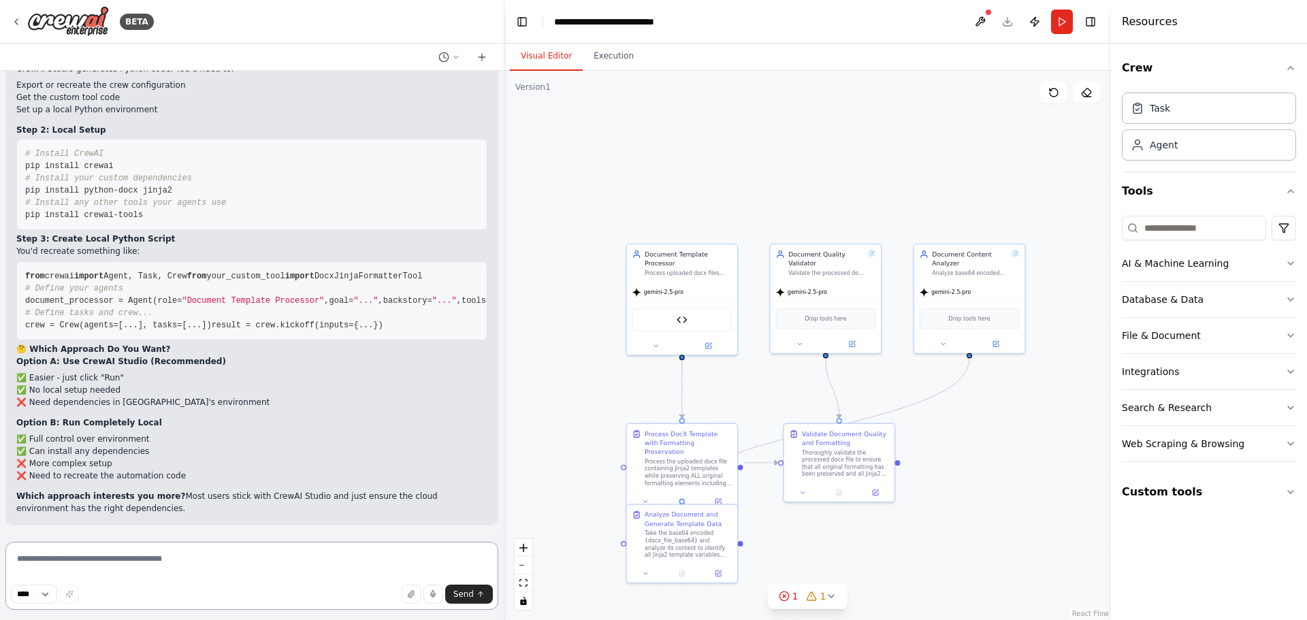
click at [274, 562] on textarea at bounding box center [251, 576] width 493 height 68
click at [274, 560] on textarea at bounding box center [251, 576] width 493 height 68
click at [411, 597] on icon "button" at bounding box center [410, 594] width 5 height 7
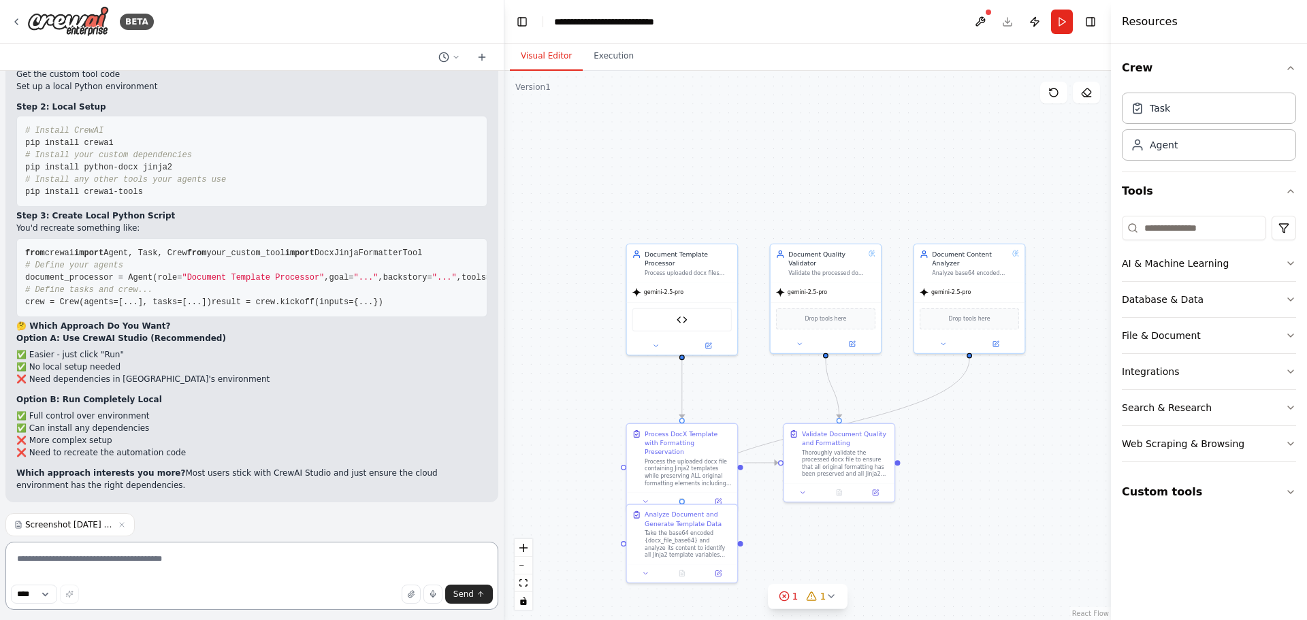
click at [240, 561] on textarea at bounding box center [251, 576] width 493 height 68
type textarea "**********"
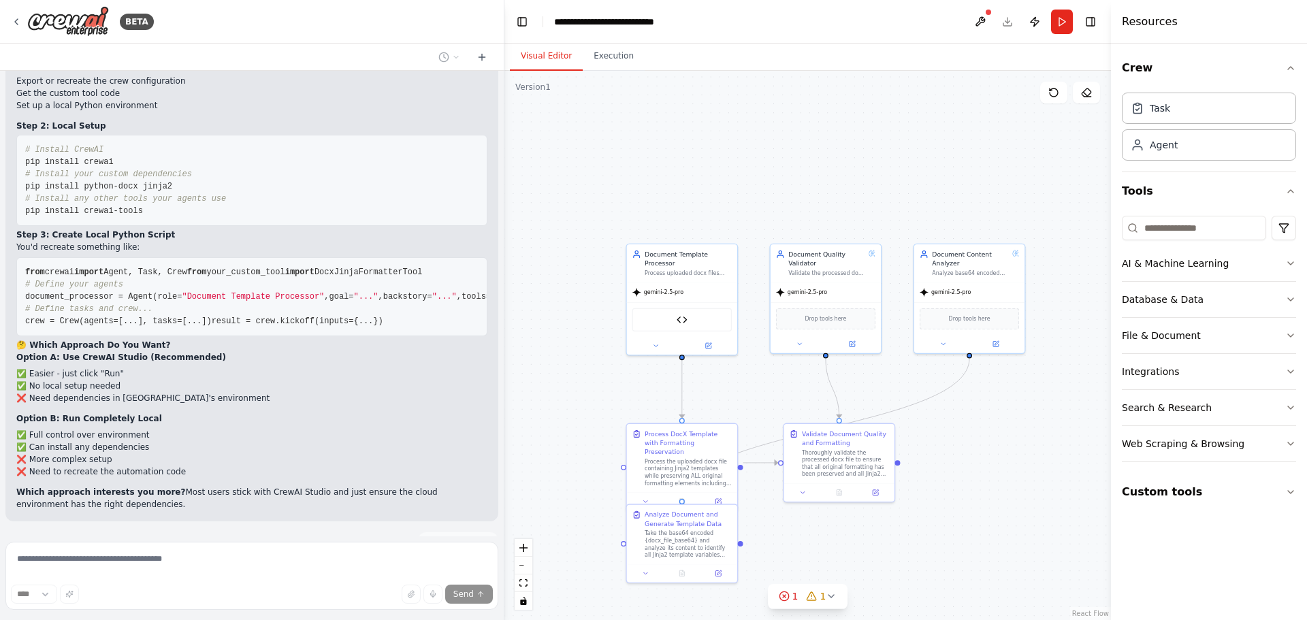
scroll to position [28721, 0]
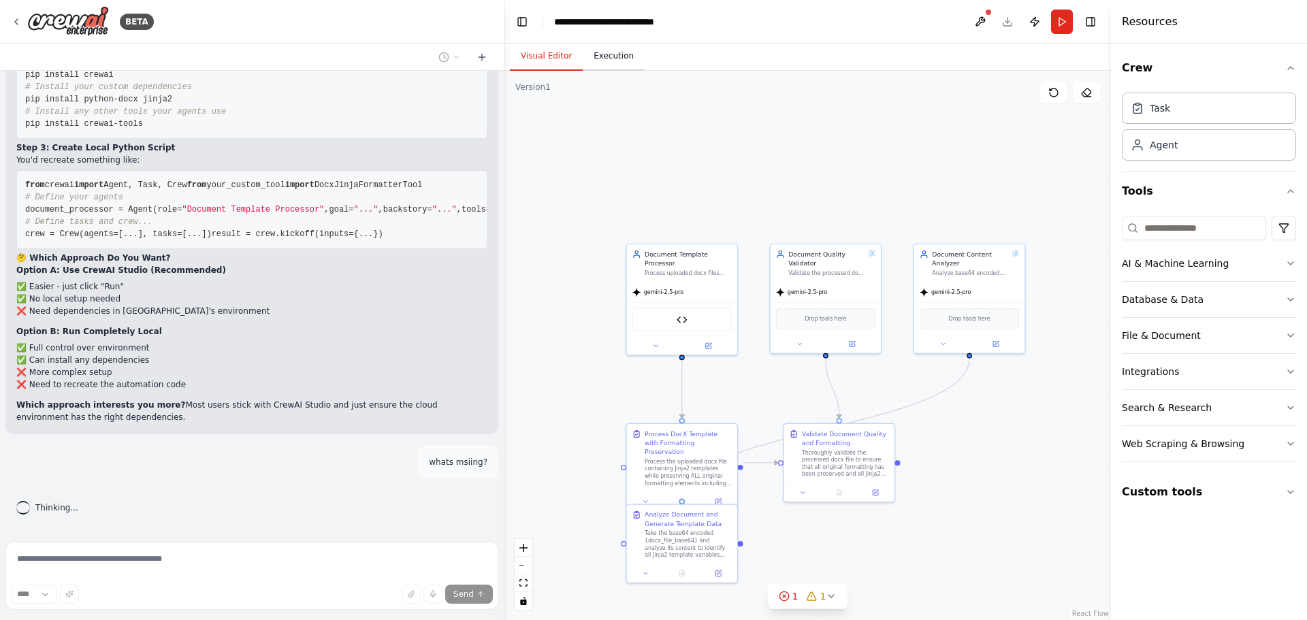
click at [613, 62] on button "Execution" at bounding box center [614, 56] width 62 height 29
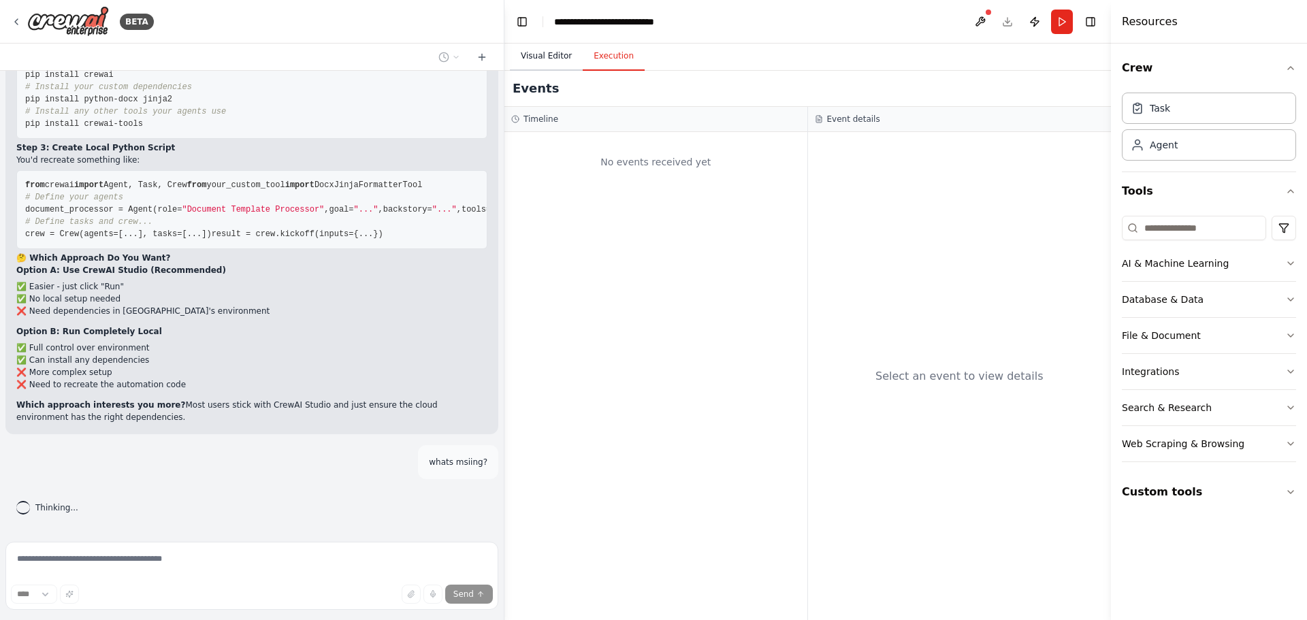
click at [549, 64] on button "Visual Editor" at bounding box center [546, 56] width 73 height 29
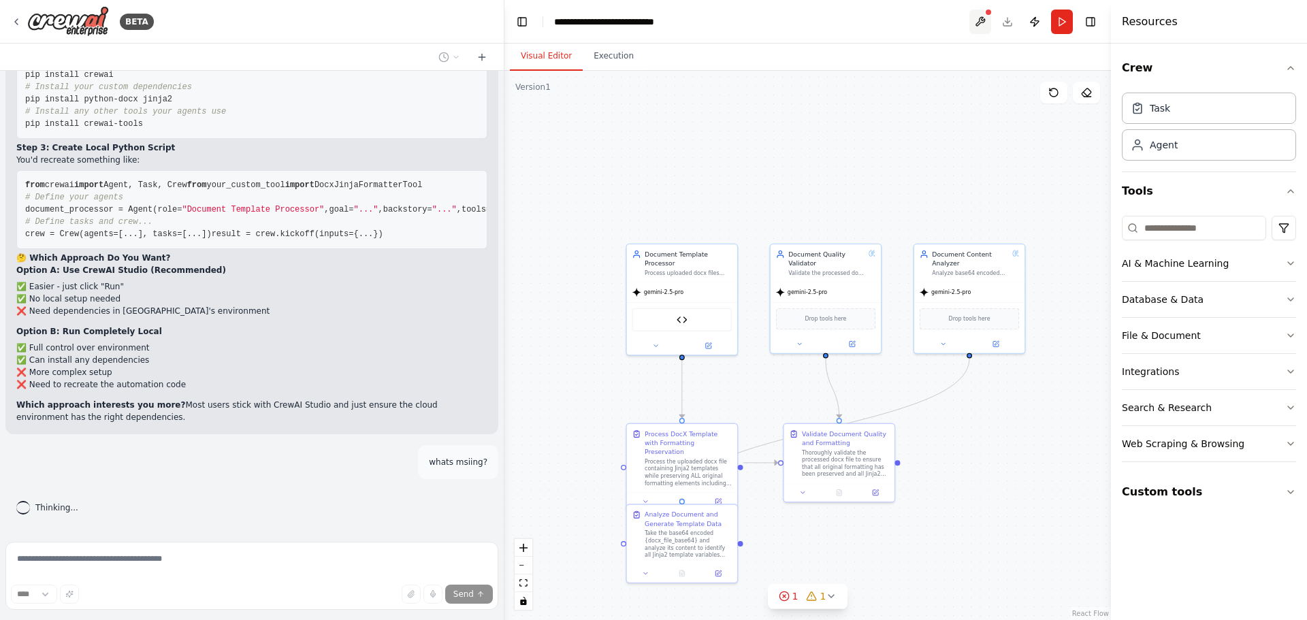
click at [981, 26] on button at bounding box center [981, 22] width 22 height 25
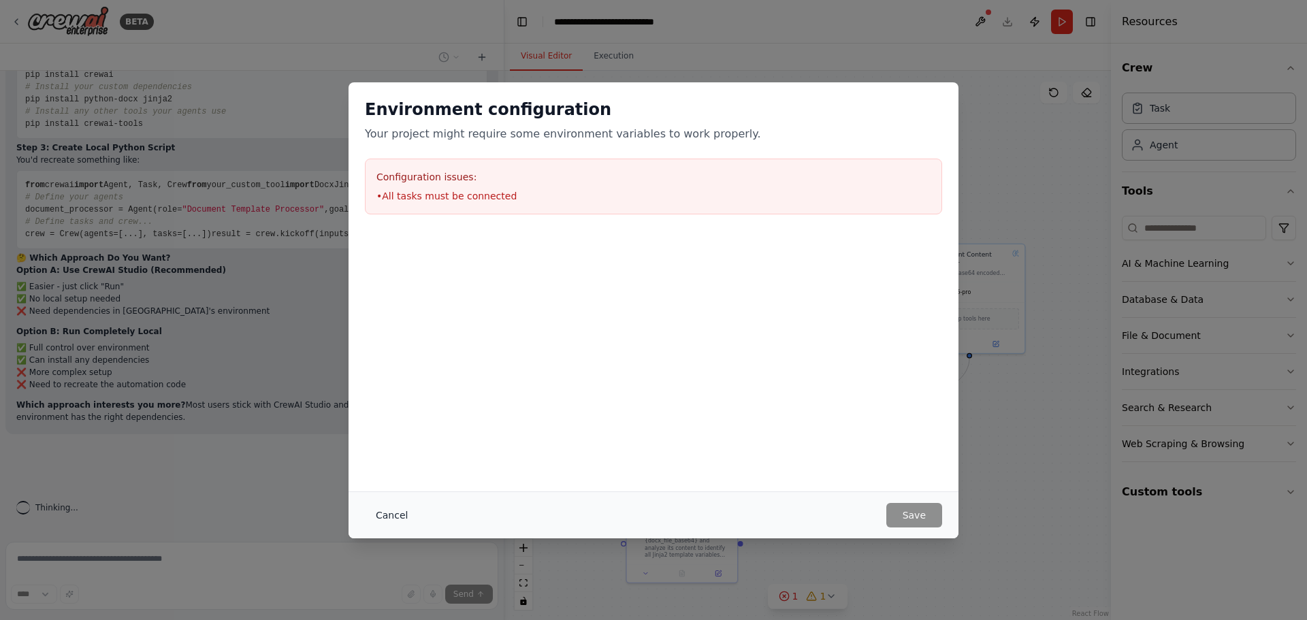
click at [402, 518] on button "Cancel" at bounding box center [392, 515] width 54 height 25
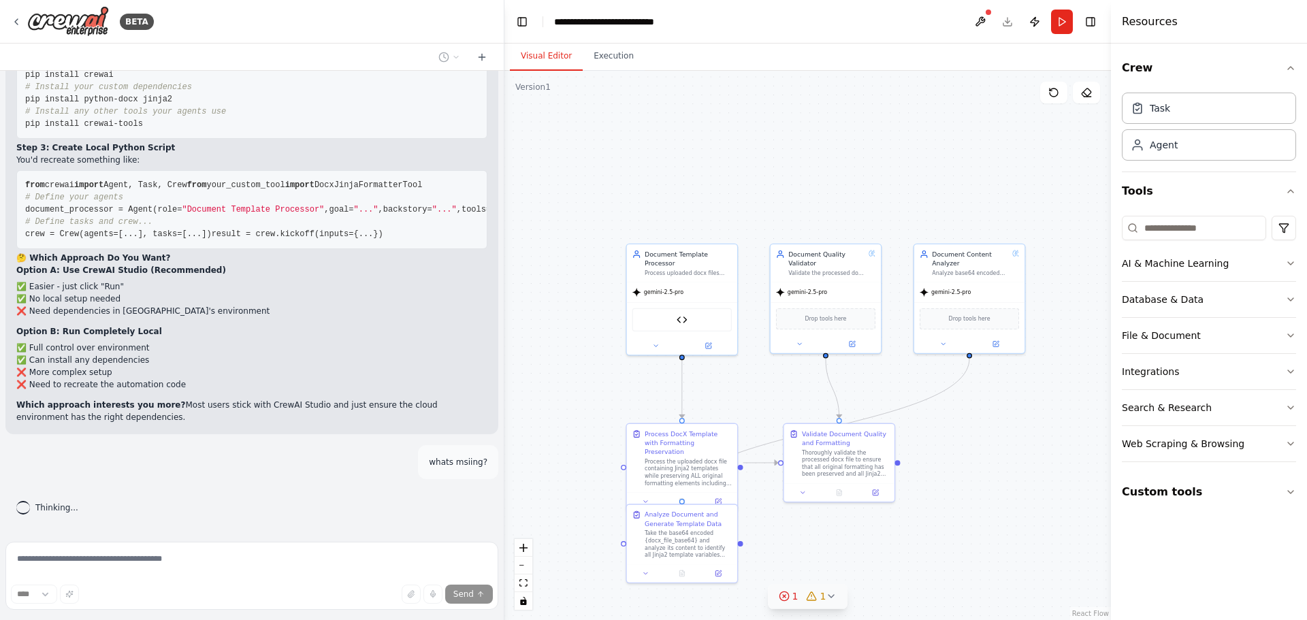
click at [807, 592] on icon at bounding box center [812, 596] width 11 height 11
click at [726, 577] on icon at bounding box center [720, 578] width 11 height 11
click at [725, 598] on icon at bounding box center [720, 596] width 9 height 8
click at [1252, 261] on button "AI & Machine Learning" at bounding box center [1209, 263] width 174 height 35
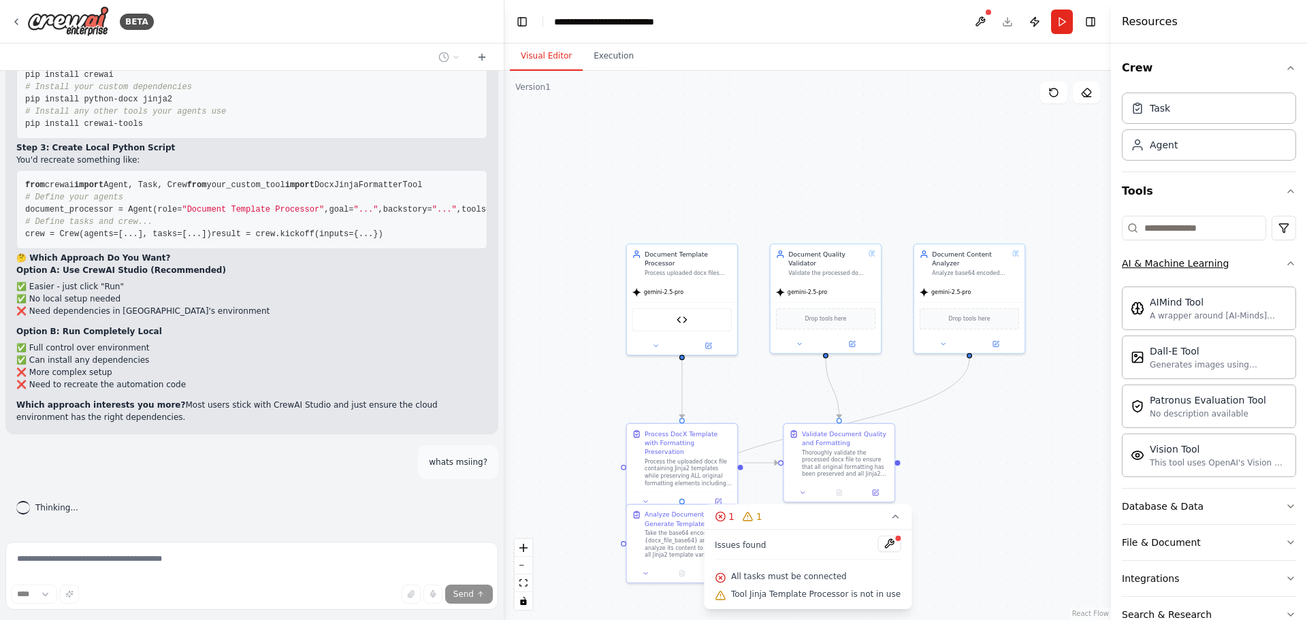
click at [1252, 261] on button "AI & Machine Learning" at bounding box center [1209, 263] width 174 height 35
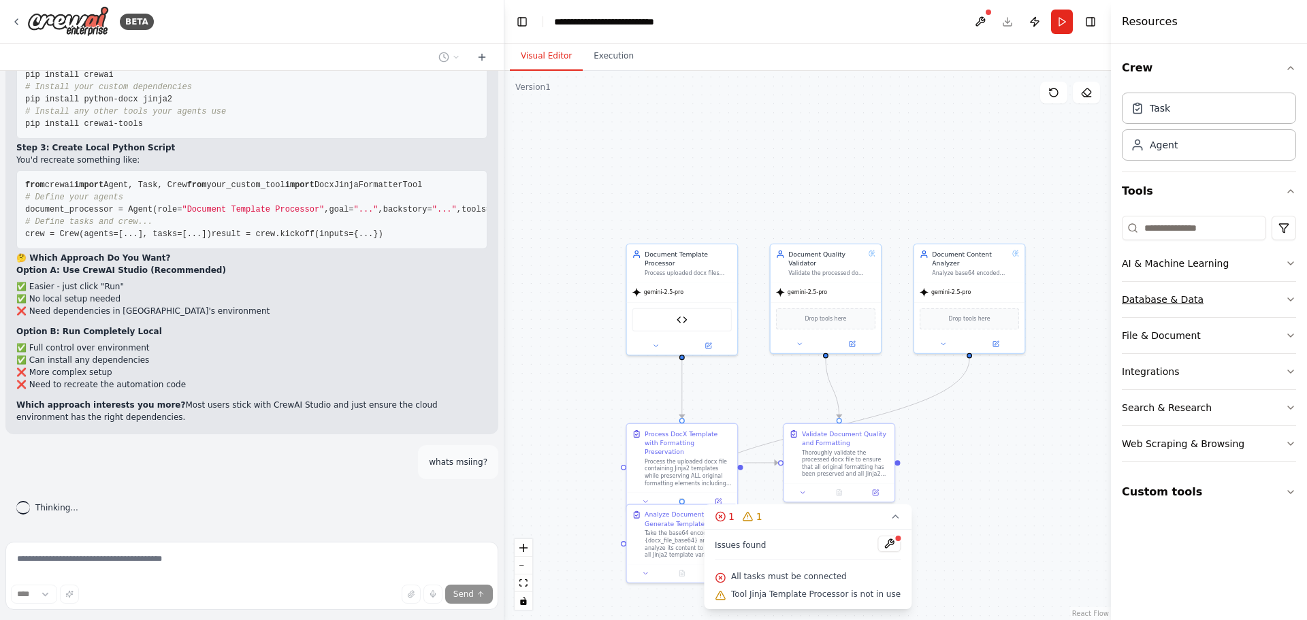
click at [1237, 302] on button "Database & Data" at bounding box center [1209, 299] width 174 height 35
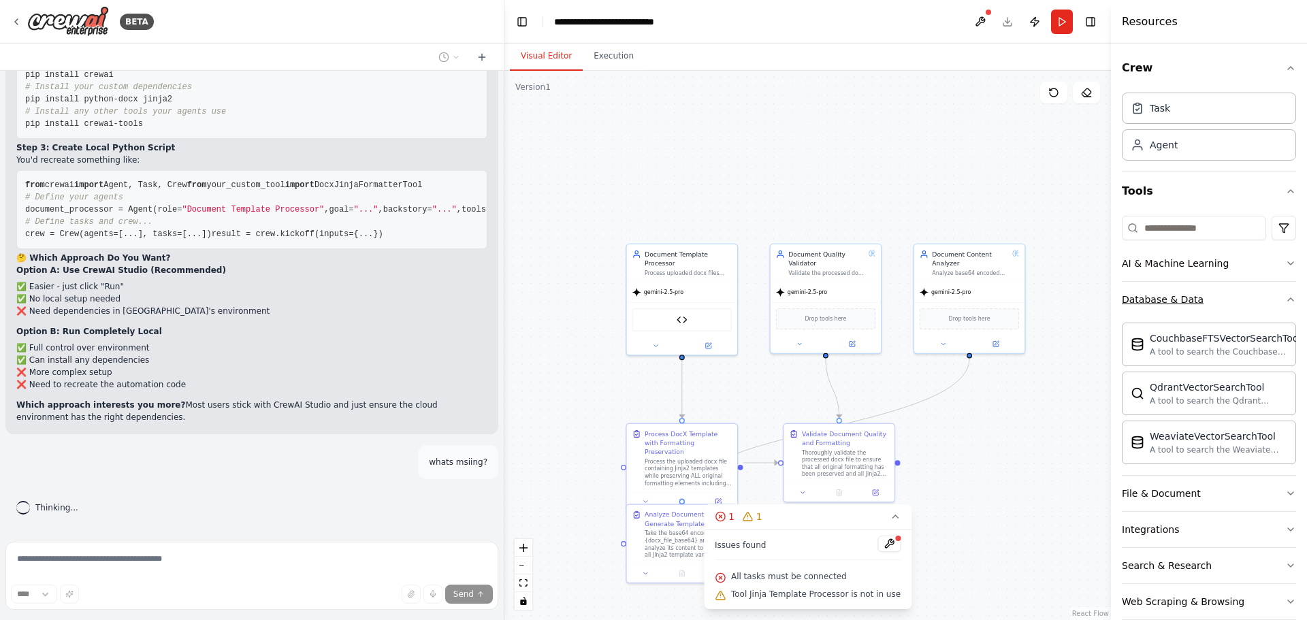
click at [1238, 302] on button "Database & Data" at bounding box center [1209, 299] width 174 height 35
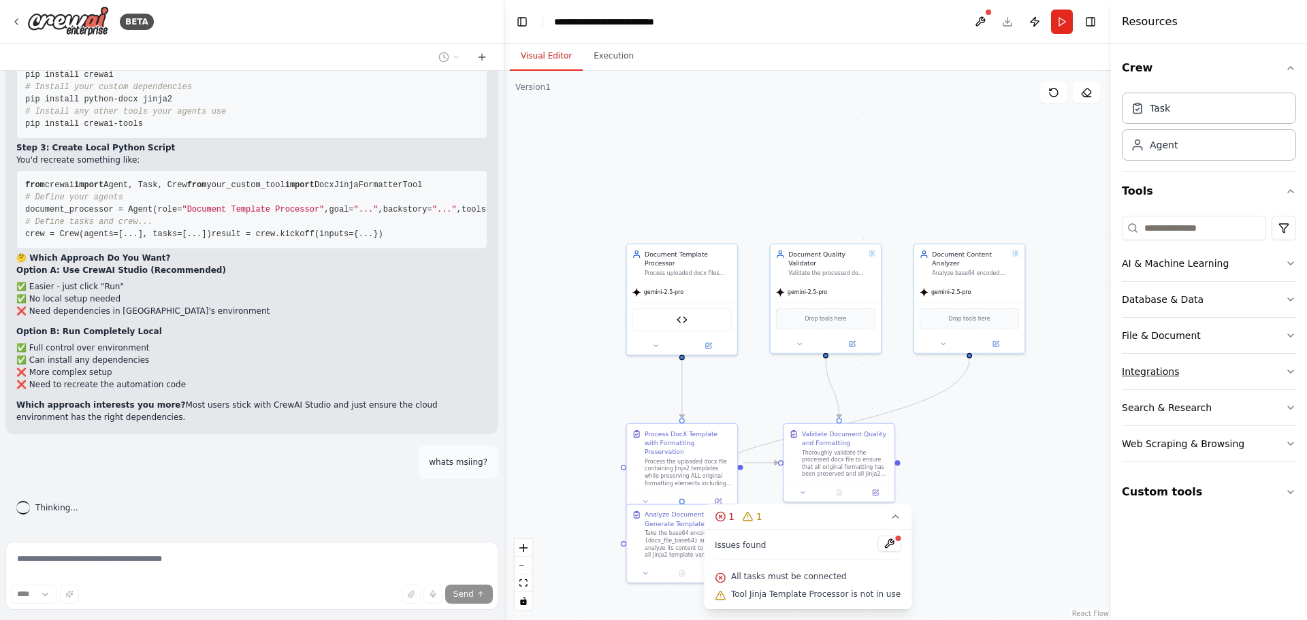
click at [1229, 371] on button "Integrations" at bounding box center [1209, 371] width 174 height 35
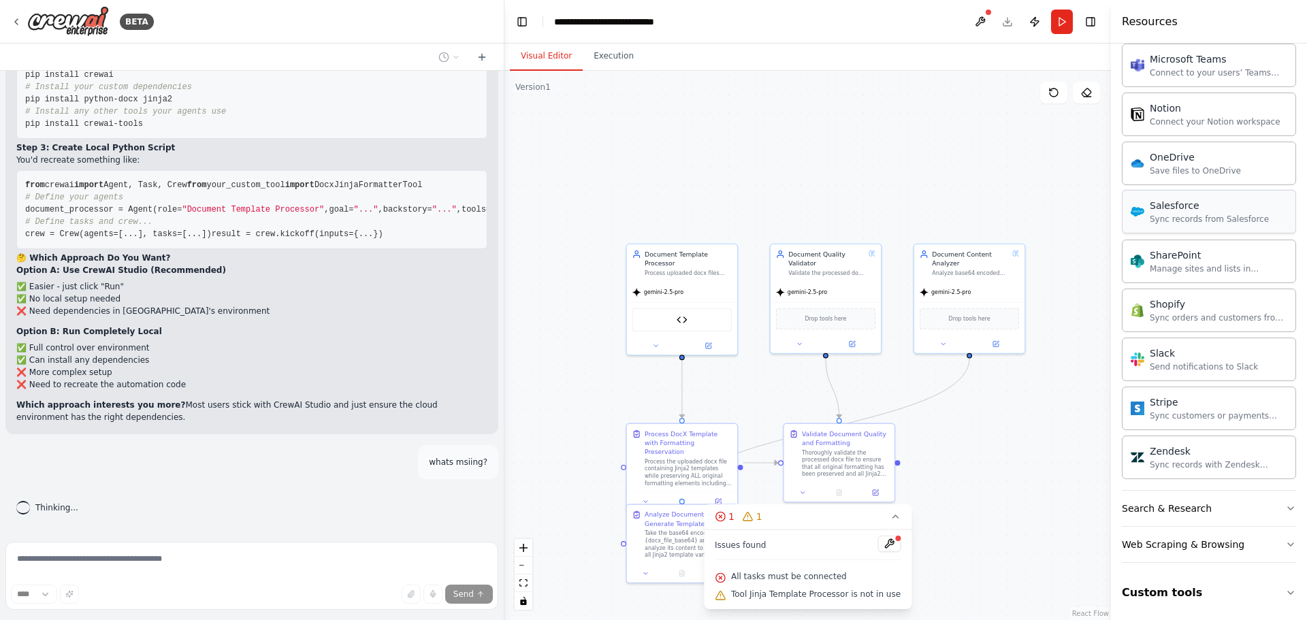
scroll to position [991, 0]
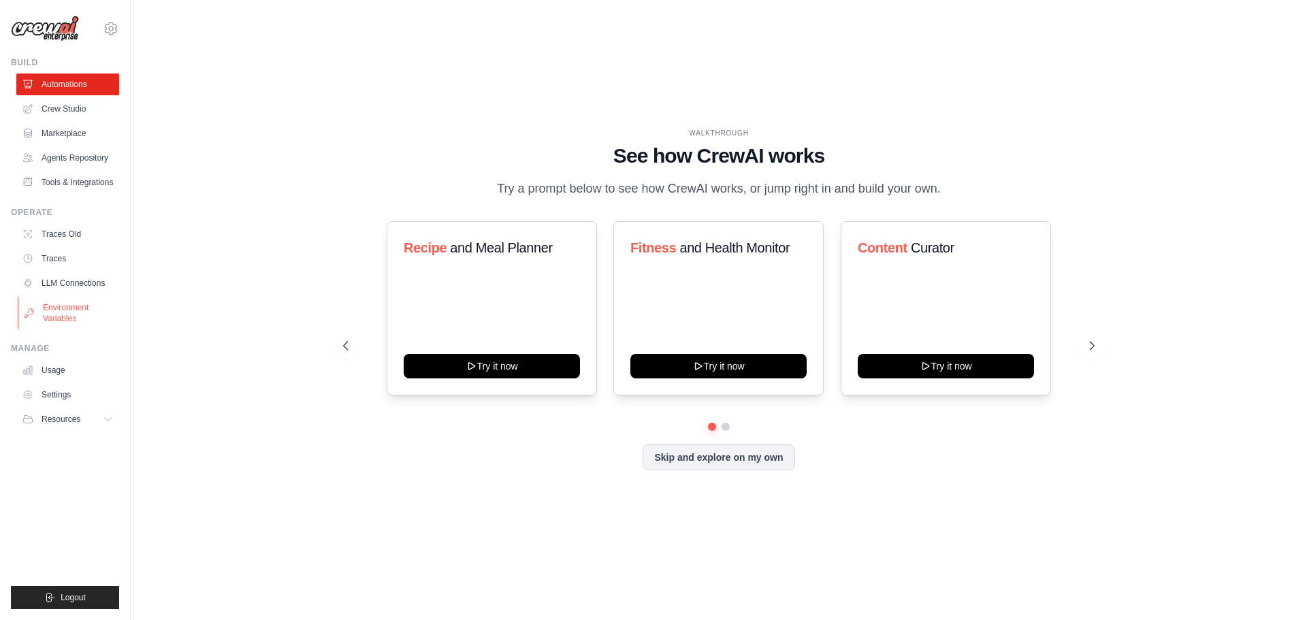
click at [80, 314] on link "Environment Variables" at bounding box center [69, 313] width 103 height 33
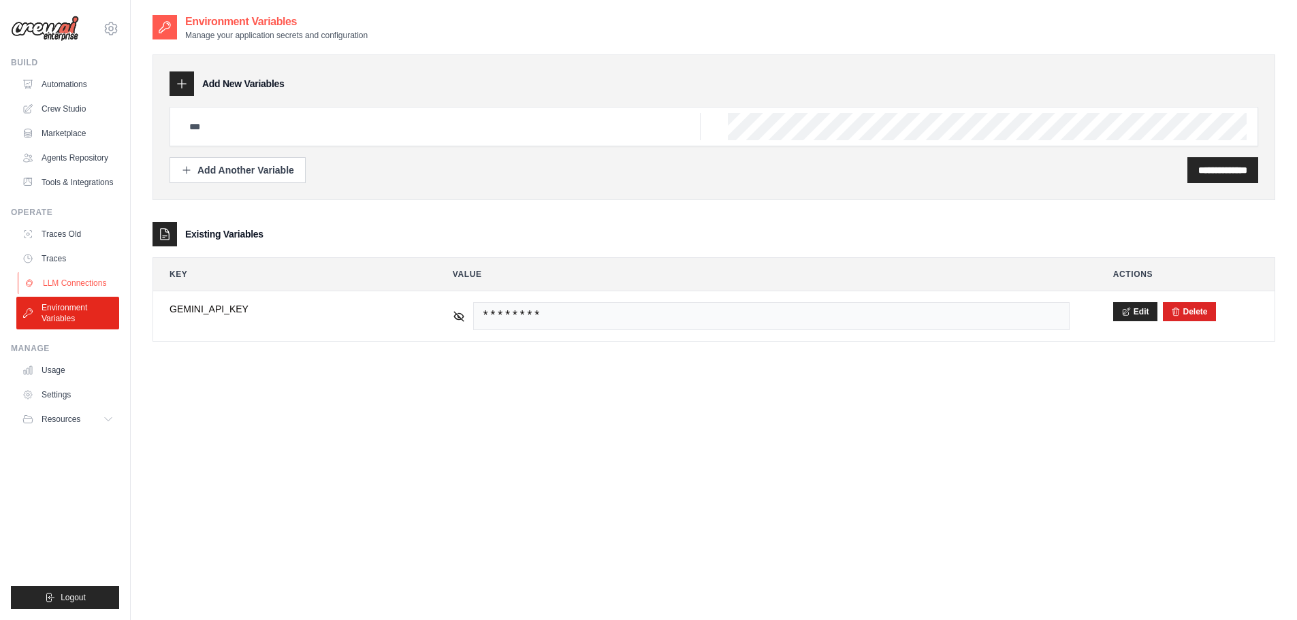
click at [93, 276] on link "LLM Connections" at bounding box center [69, 283] width 103 height 22
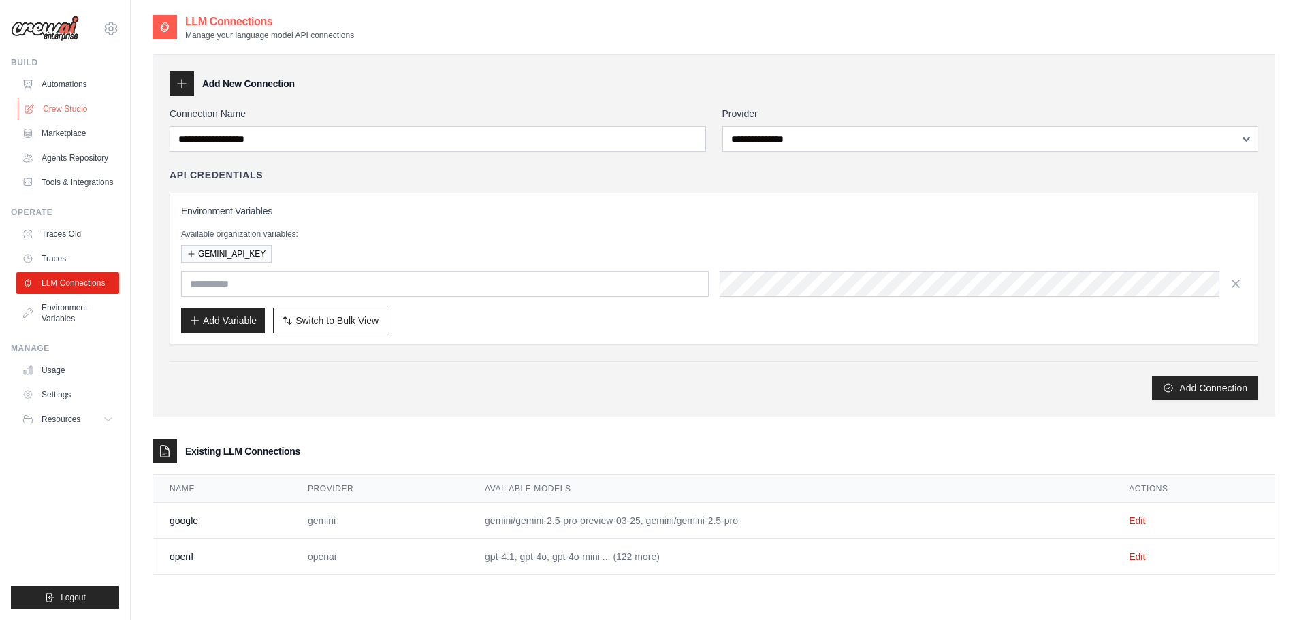
click at [62, 104] on link "Crew Studio" at bounding box center [69, 109] width 103 height 22
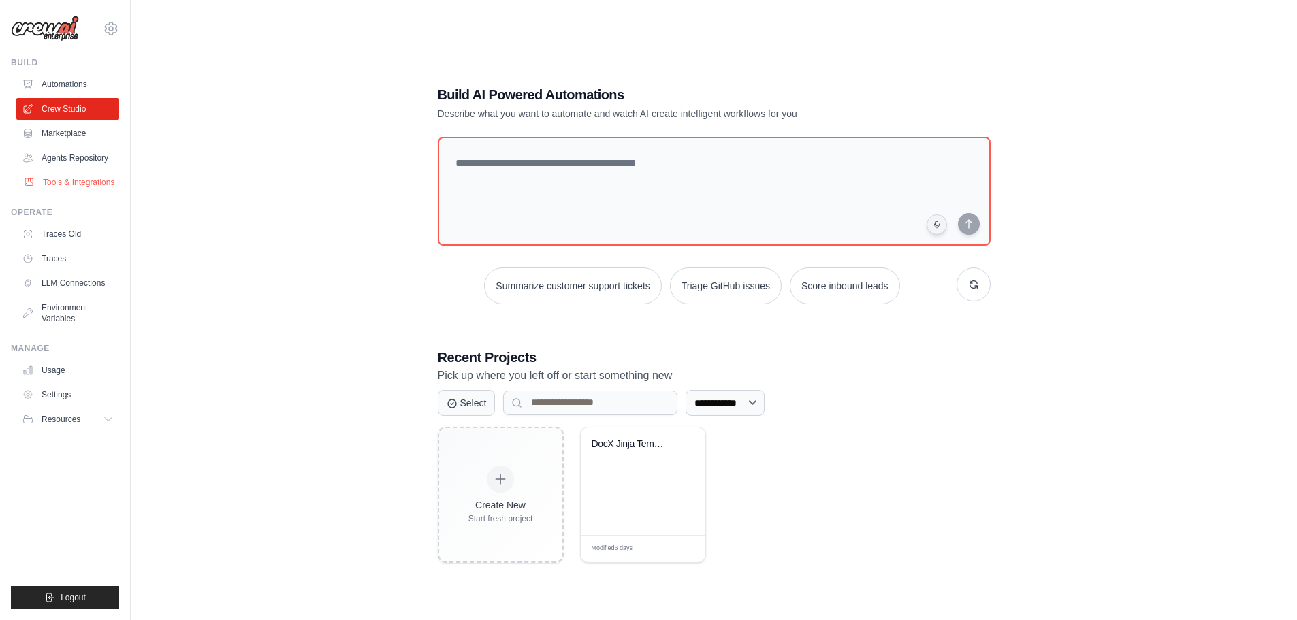
click at [79, 180] on link "Tools & Integrations" at bounding box center [69, 183] width 103 height 22
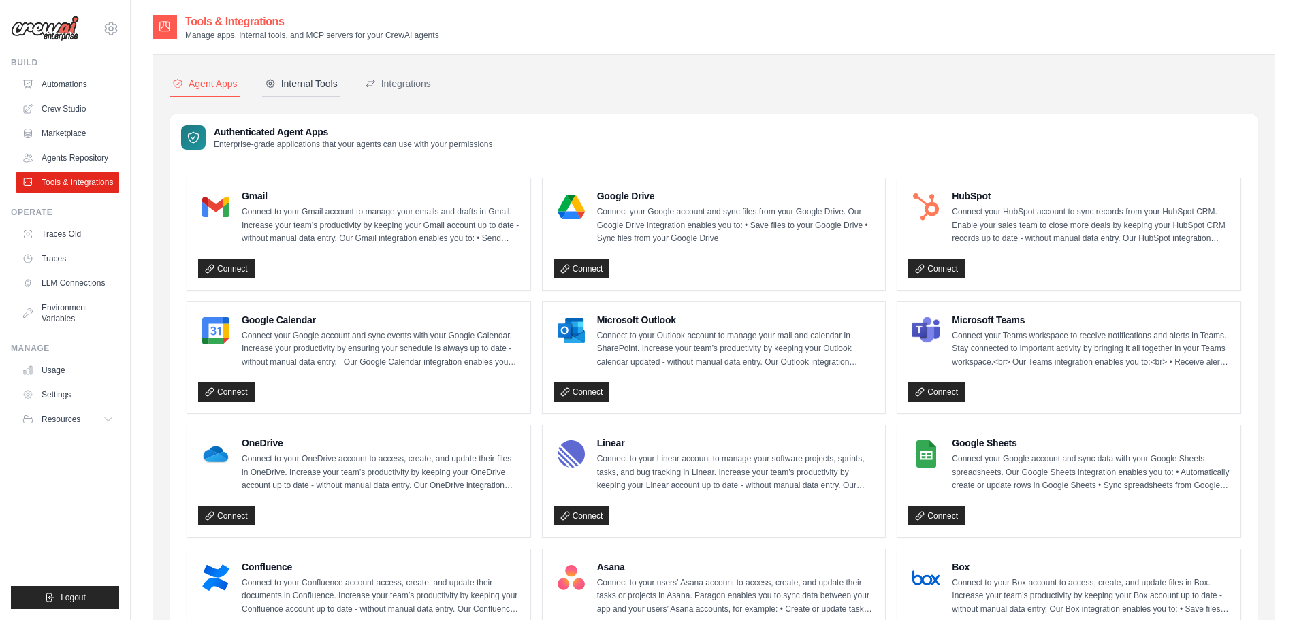
click at [278, 92] on button "Internal Tools" at bounding box center [301, 84] width 78 height 26
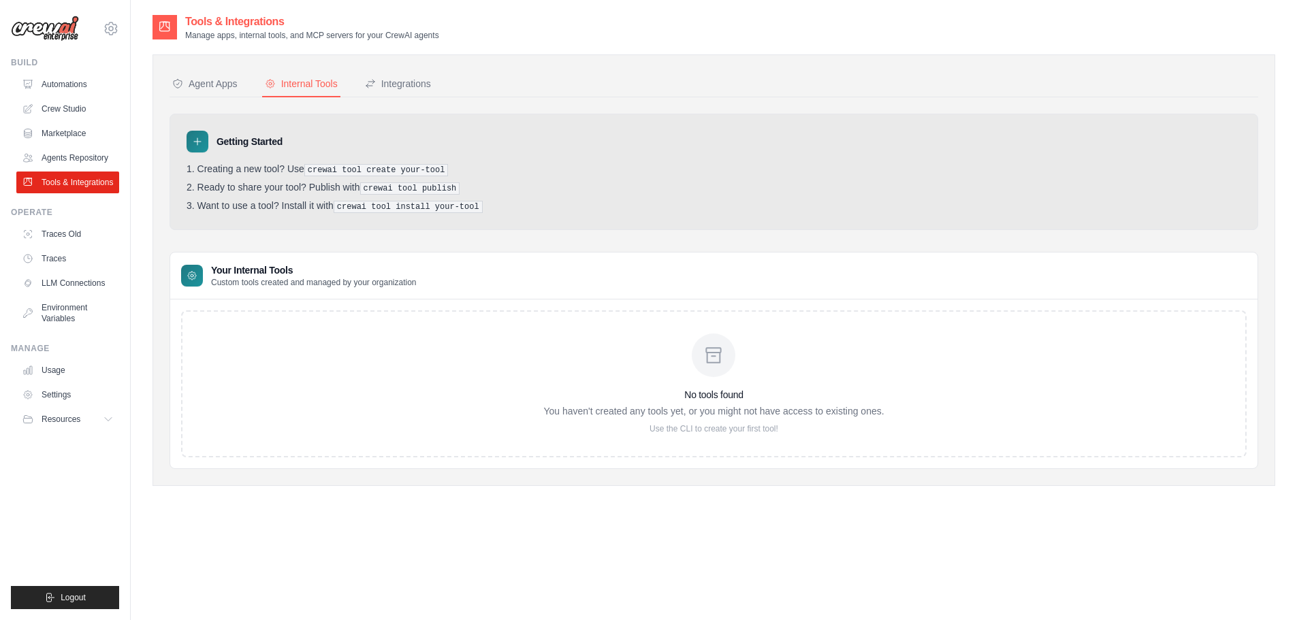
click at [379, 385] on div "No tools found You haven't created any tools yet, or you might not have access …" at bounding box center [714, 384] width 1066 height 147
click at [198, 144] on icon at bounding box center [197, 141] width 11 height 11
click at [195, 138] on icon at bounding box center [197, 141] width 11 height 11
click at [197, 145] on icon at bounding box center [197, 141] width 11 height 11
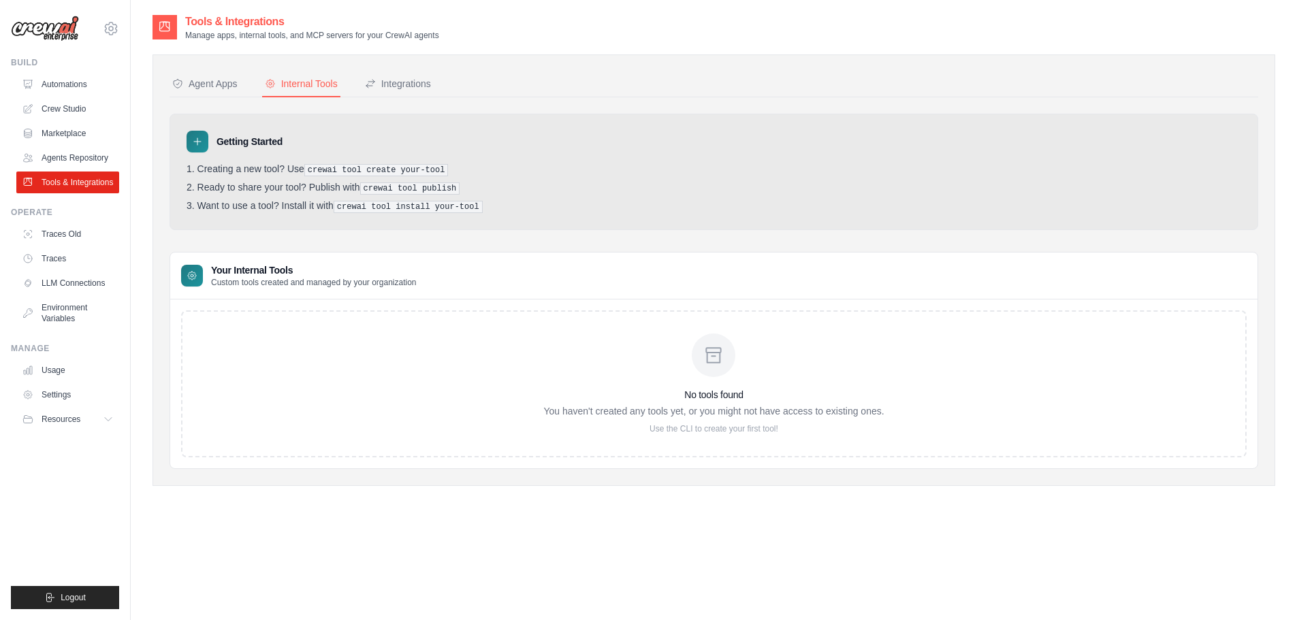
click at [198, 140] on icon at bounding box center [197, 141] width 11 height 11
drag, startPoint x: 411, startPoint y: 202, endPoint x: 419, endPoint y: 202, distance: 8.2
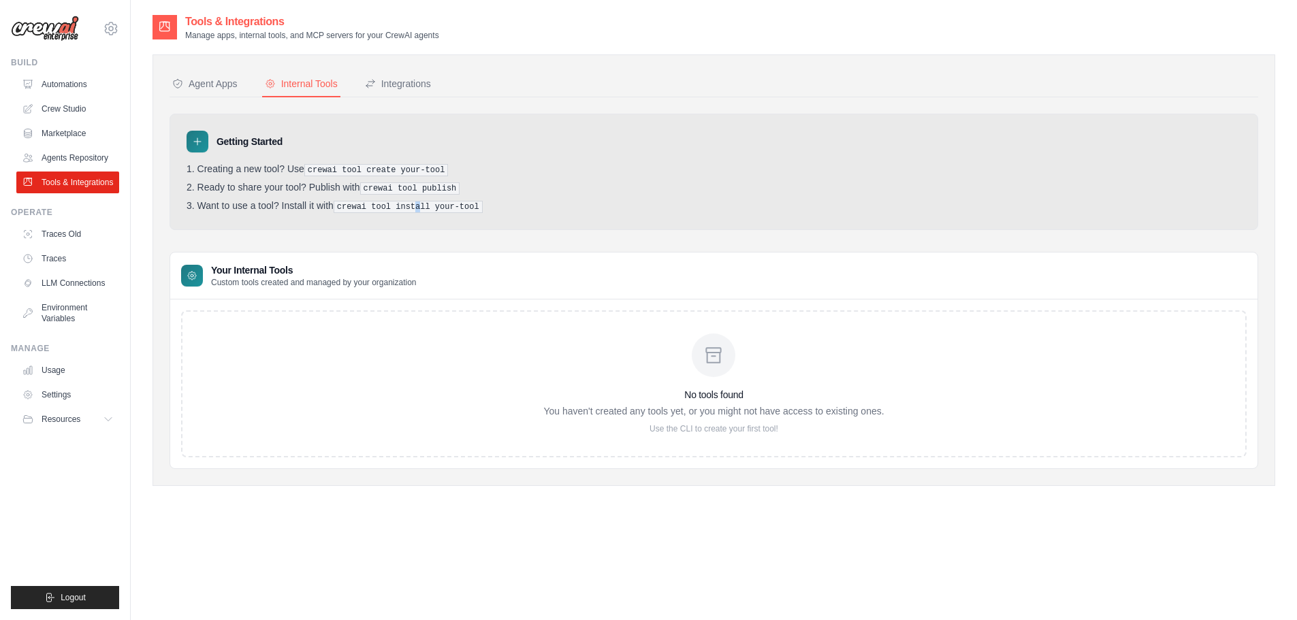
click at [419, 202] on pre "crewai tool install your-tool" at bounding box center [408, 207] width 149 height 12
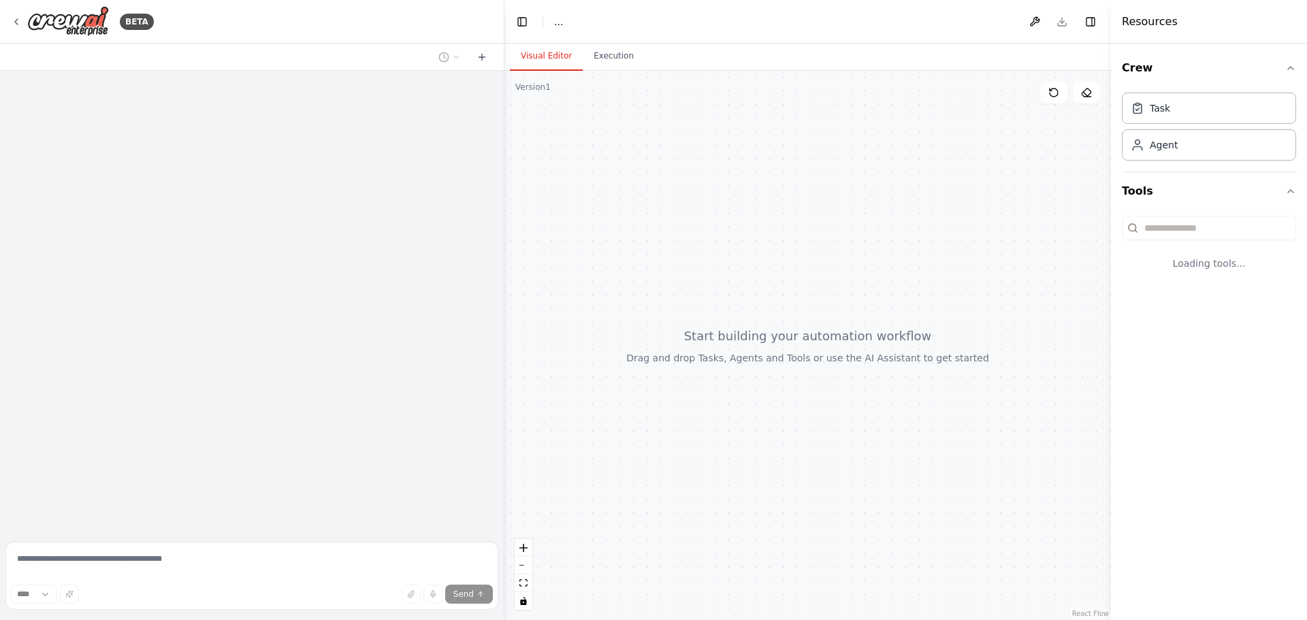
select select "****"
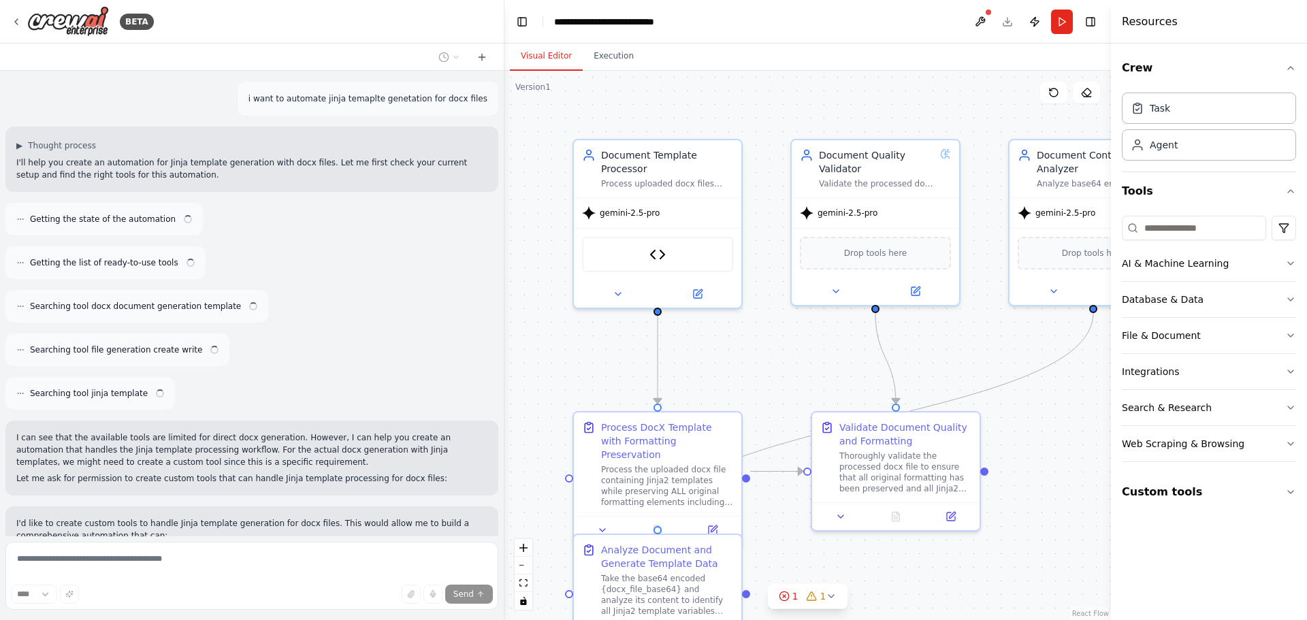
scroll to position [28721, 0]
